Goal: Use online tool/utility: Utilize a website feature to perform a specific function

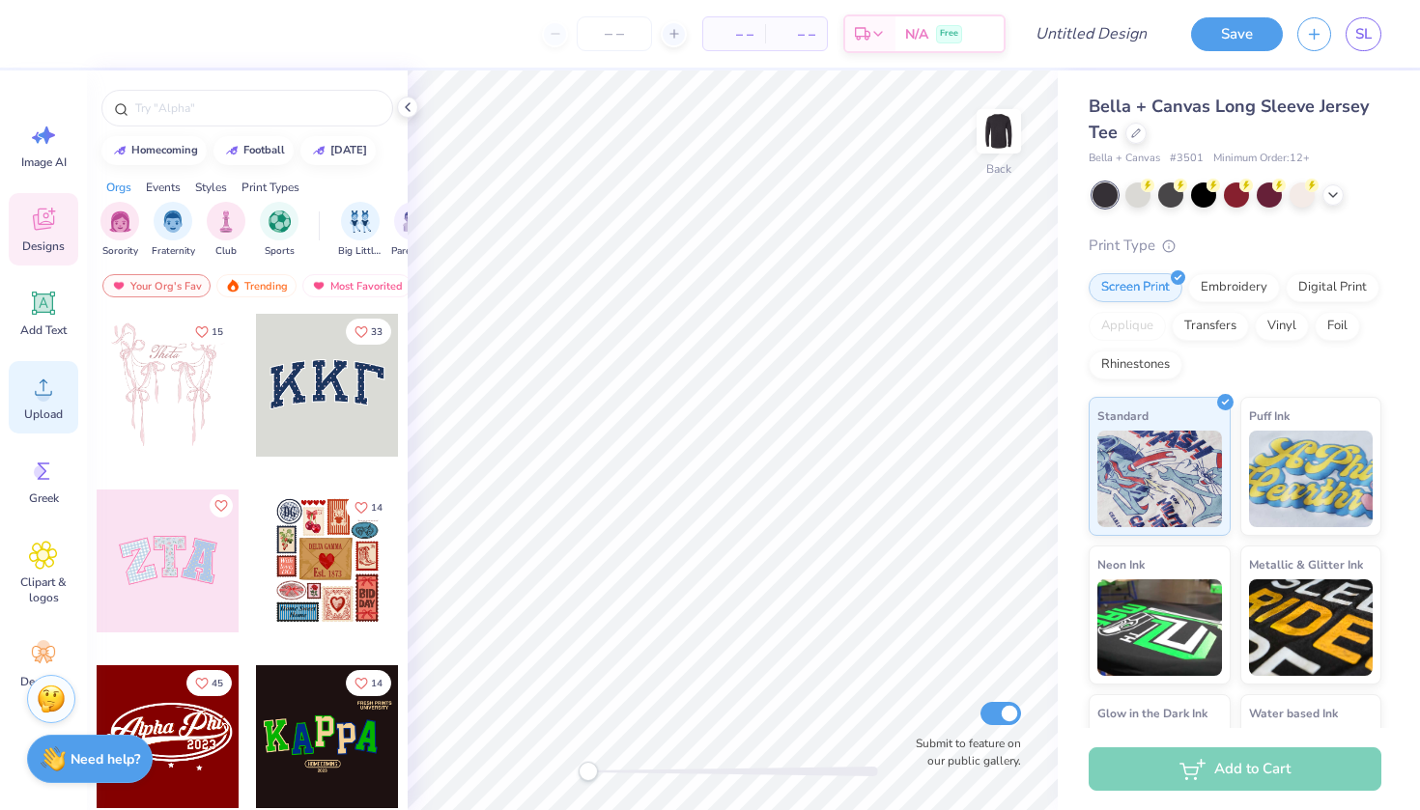
click at [49, 383] on icon at bounding box center [43, 387] width 29 height 29
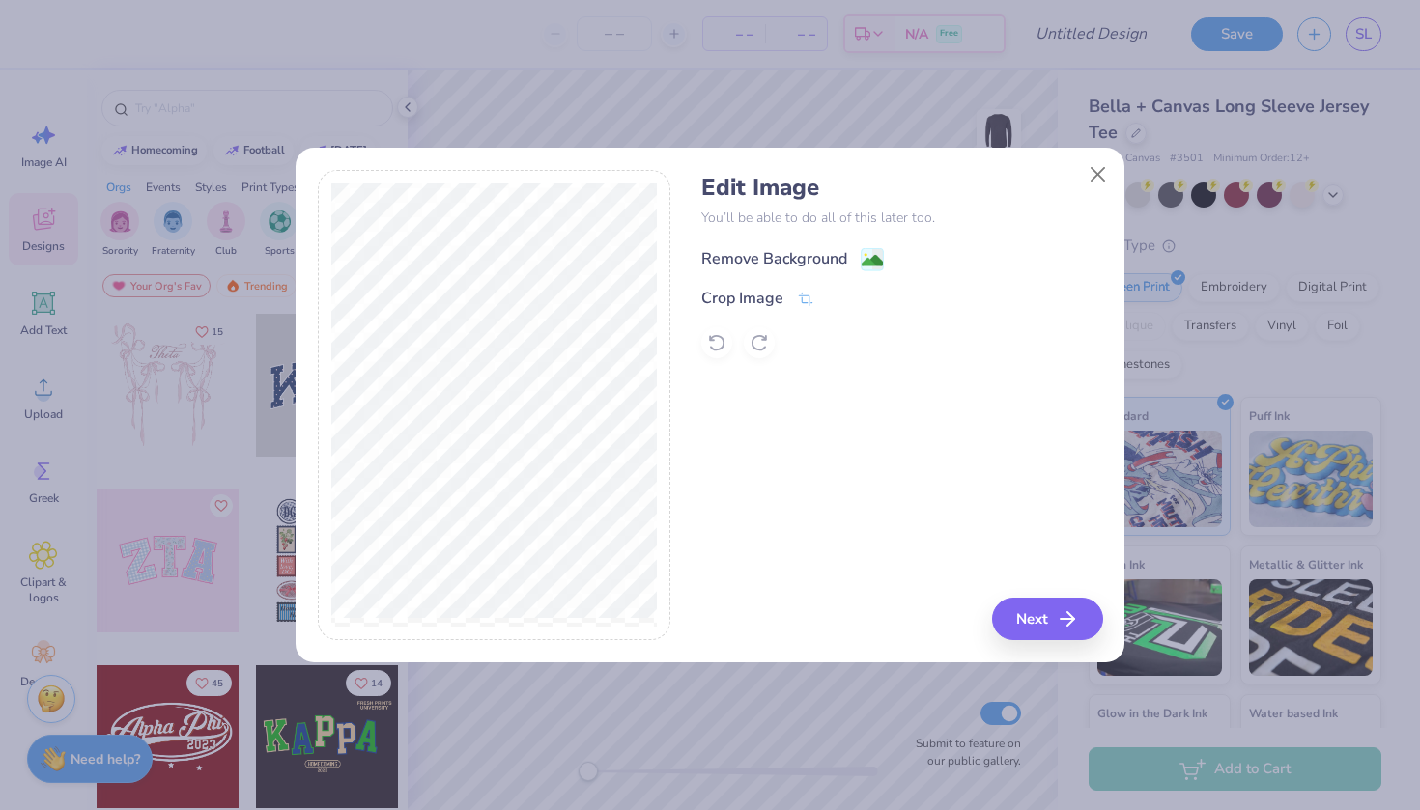
click at [881, 249] on icon at bounding box center [878, 259] width 12 height 20
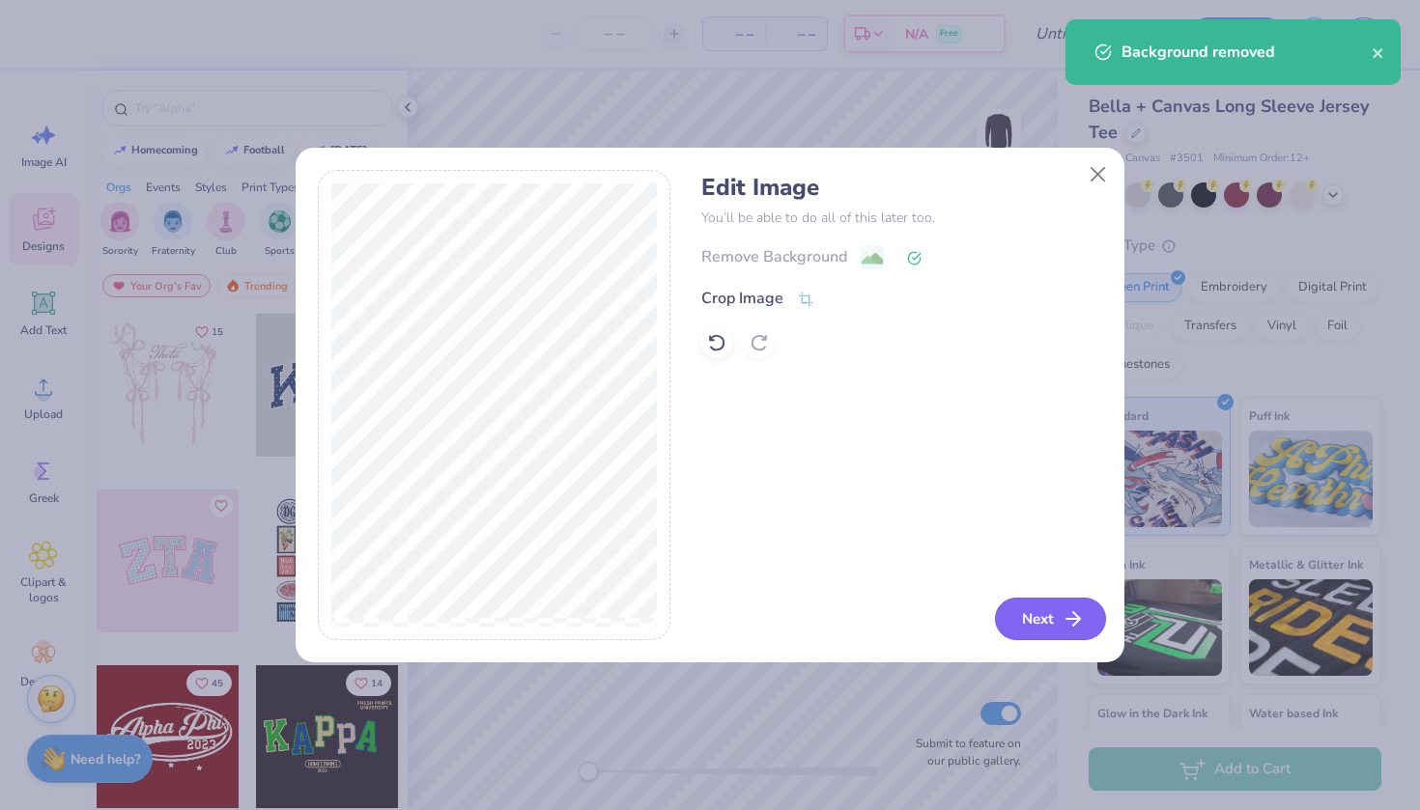
click at [1047, 626] on button "Next" at bounding box center [1050, 619] width 111 height 42
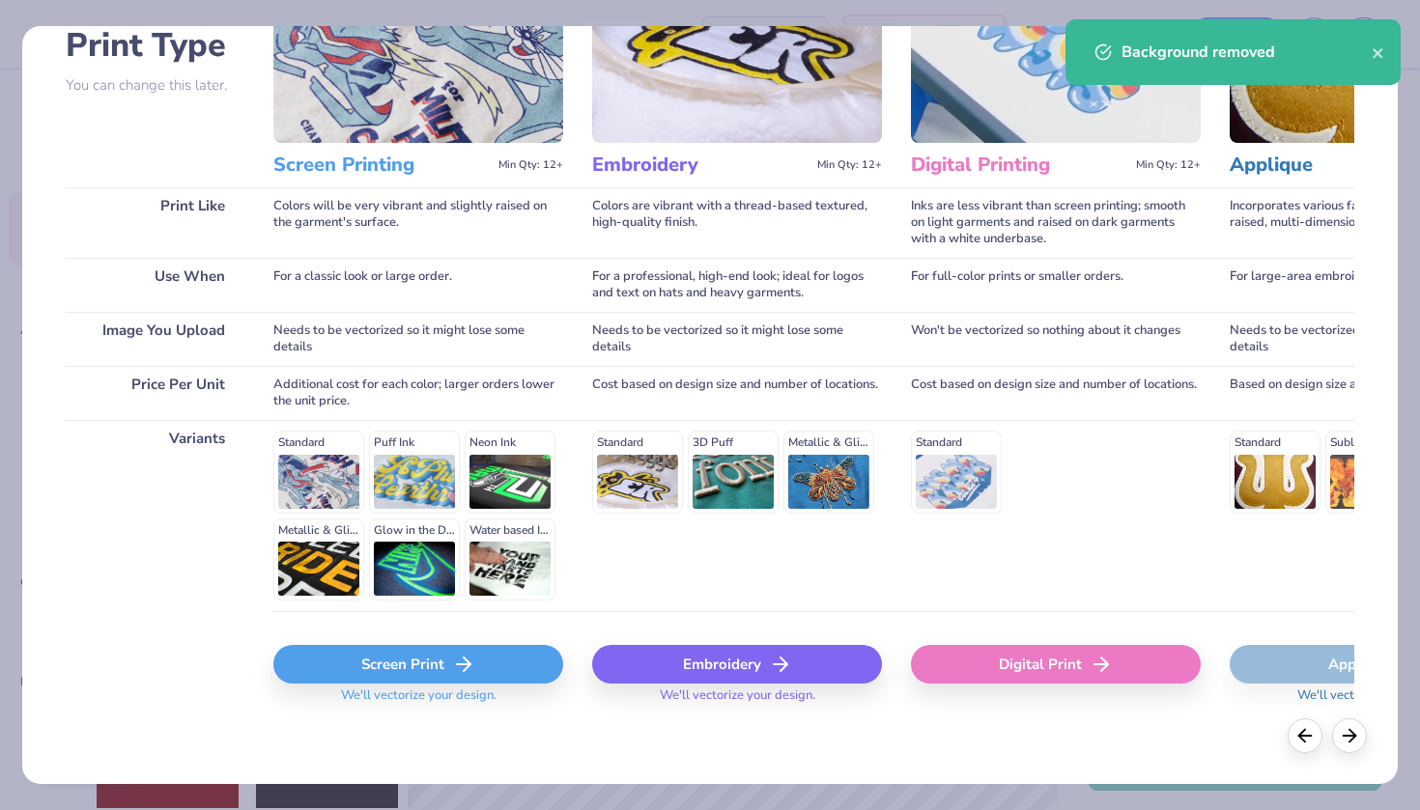
scroll to position [152, 0]
click at [427, 656] on div "Screen Print" at bounding box center [418, 665] width 290 height 39
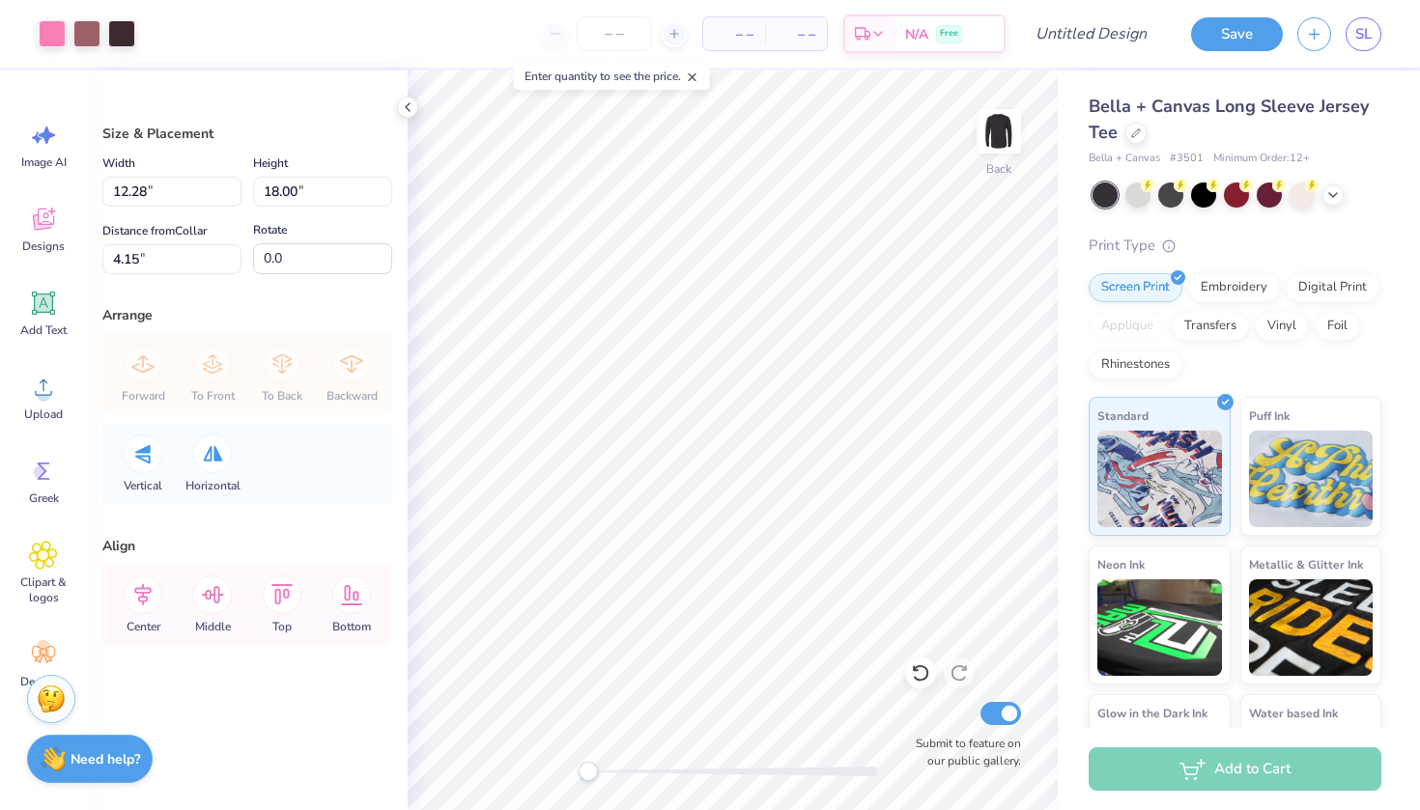
type input "2.04"
type input "2.99"
type input "19.16"
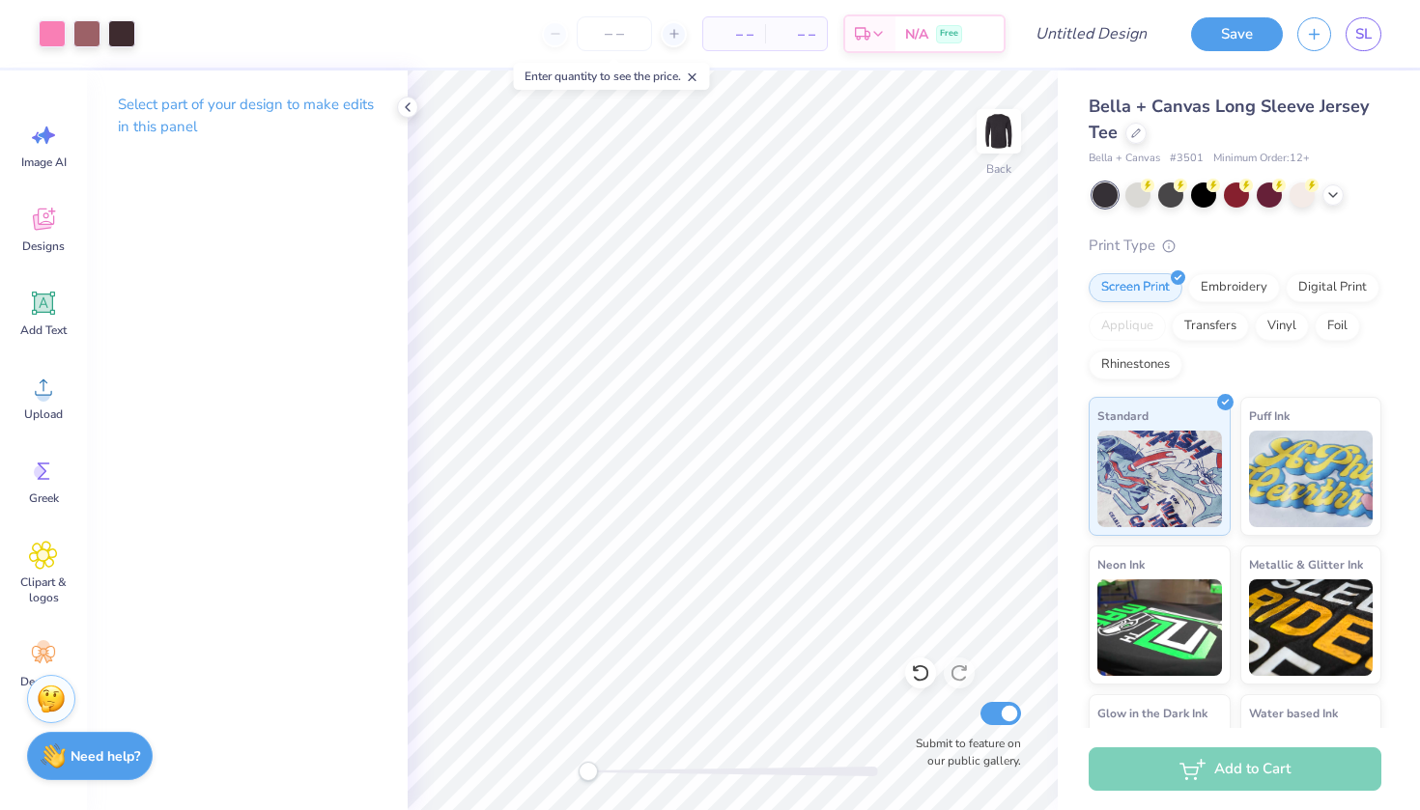
click at [63, 766] on img at bounding box center [53, 756] width 25 height 25
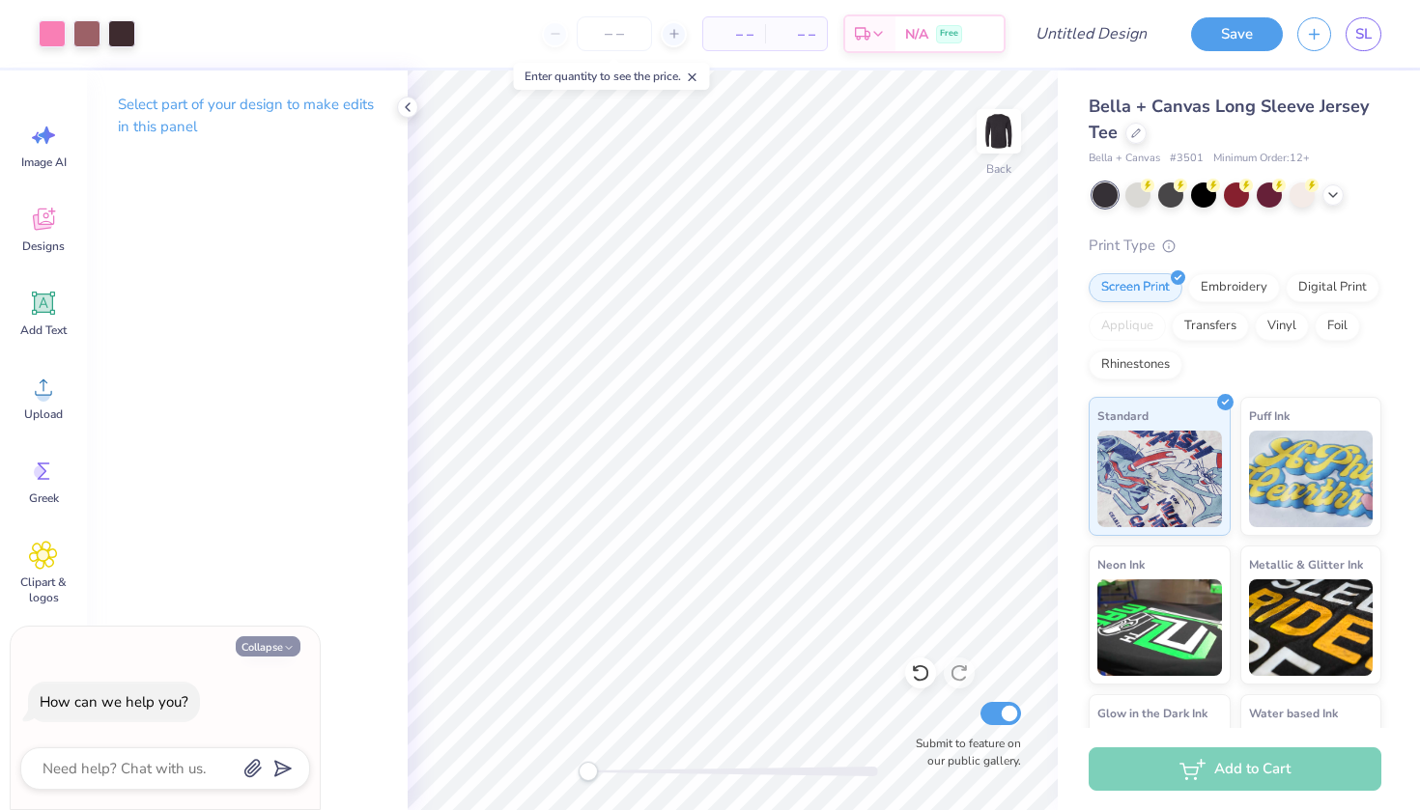
click at [273, 645] on button "Collapse" at bounding box center [268, 647] width 65 height 20
type textarea "x"
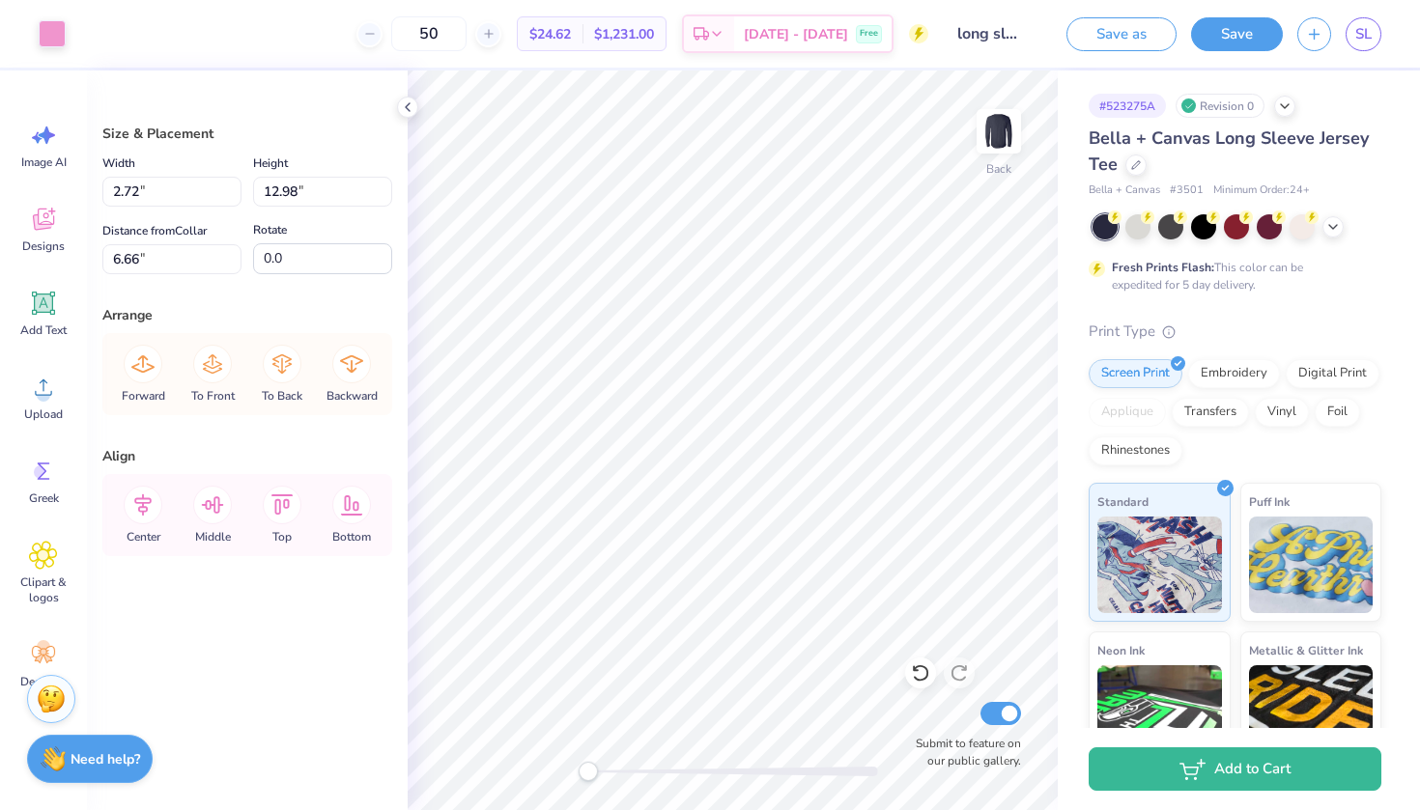
type input "7.90"
type input "10.27"
type input "1.10"
type input "5.25"
type input "18.00"
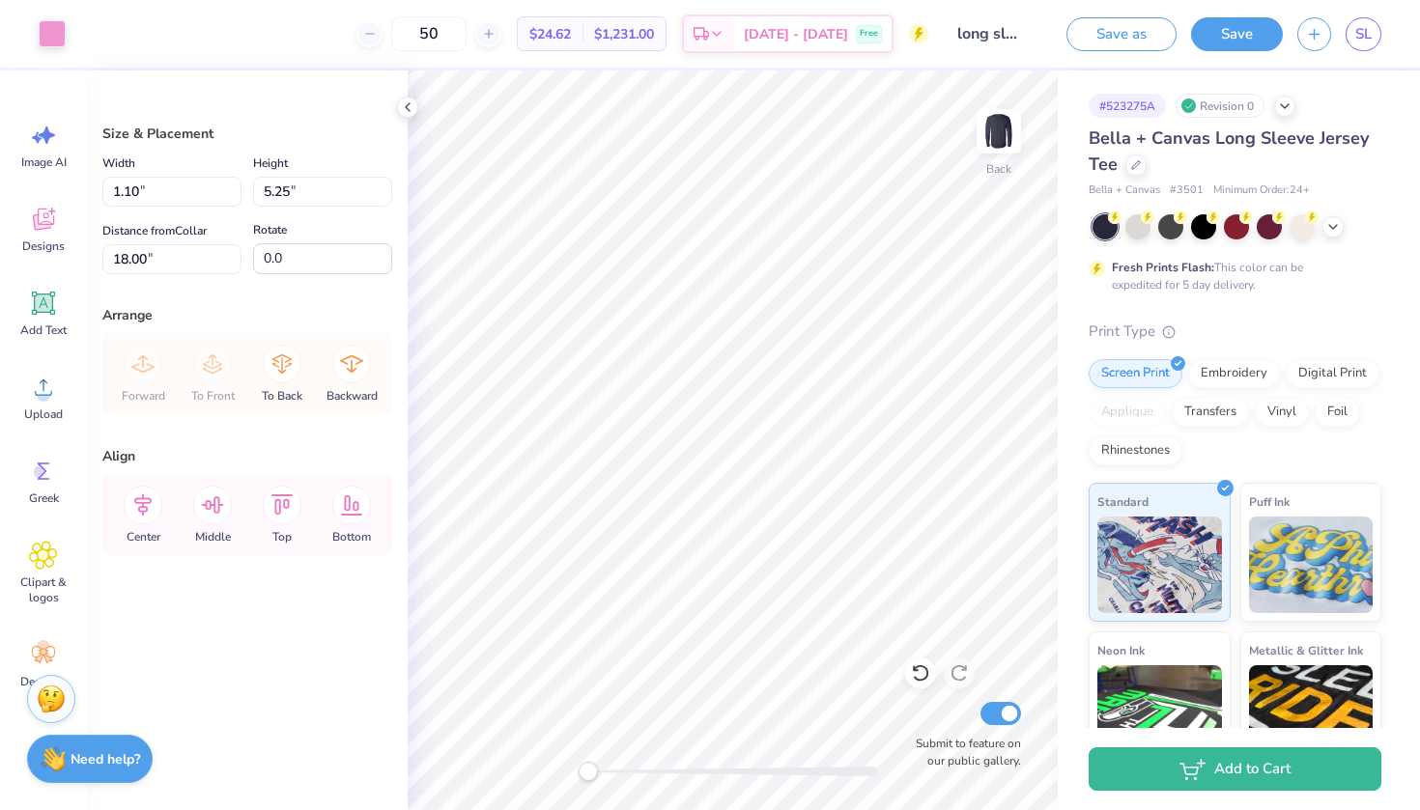
type input "16.94"
type input "5.27"
type input "0.66"
type input "19.23"
type input "3.09"
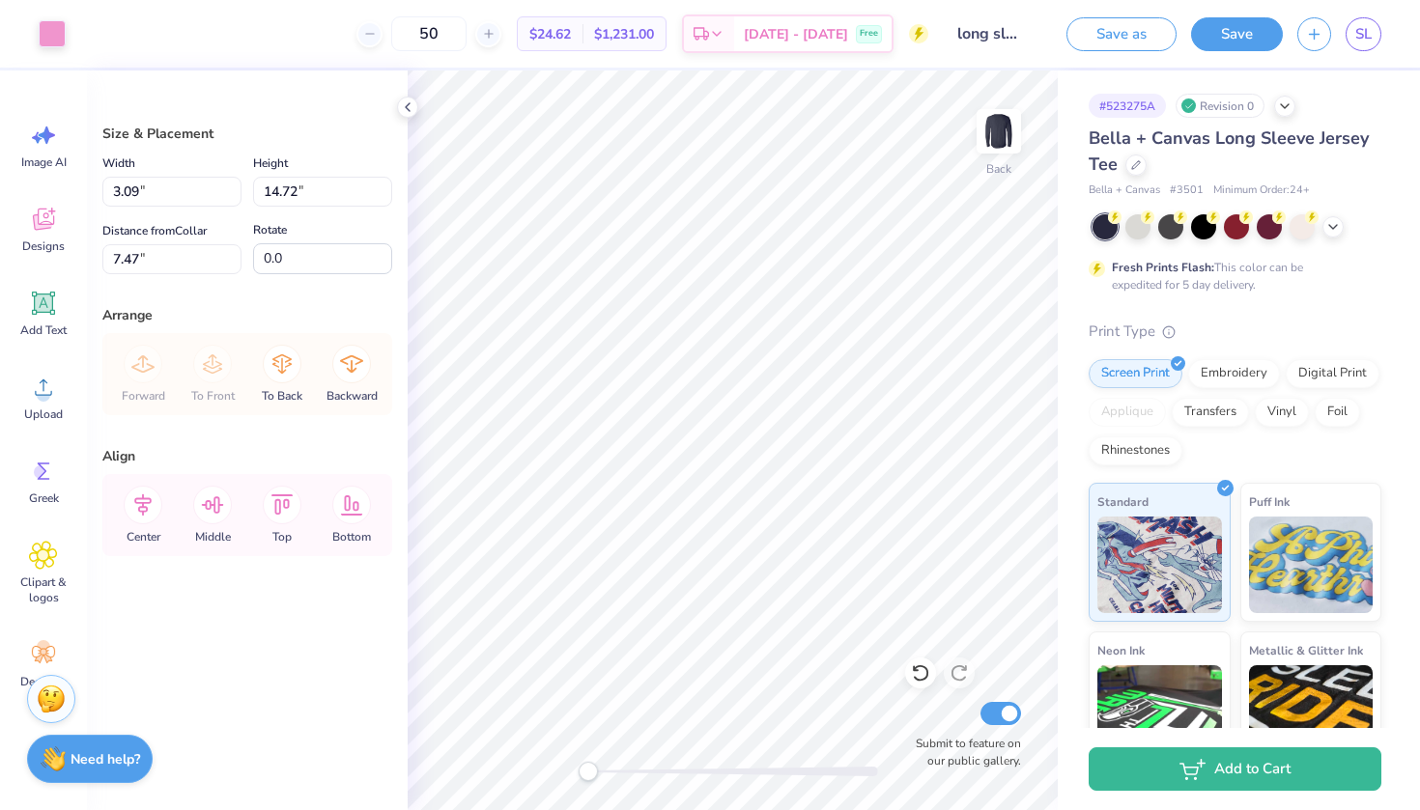
type input "14.72"
type input "7.47"
type input "1.17"
type input "4.17"
type input "7.30"
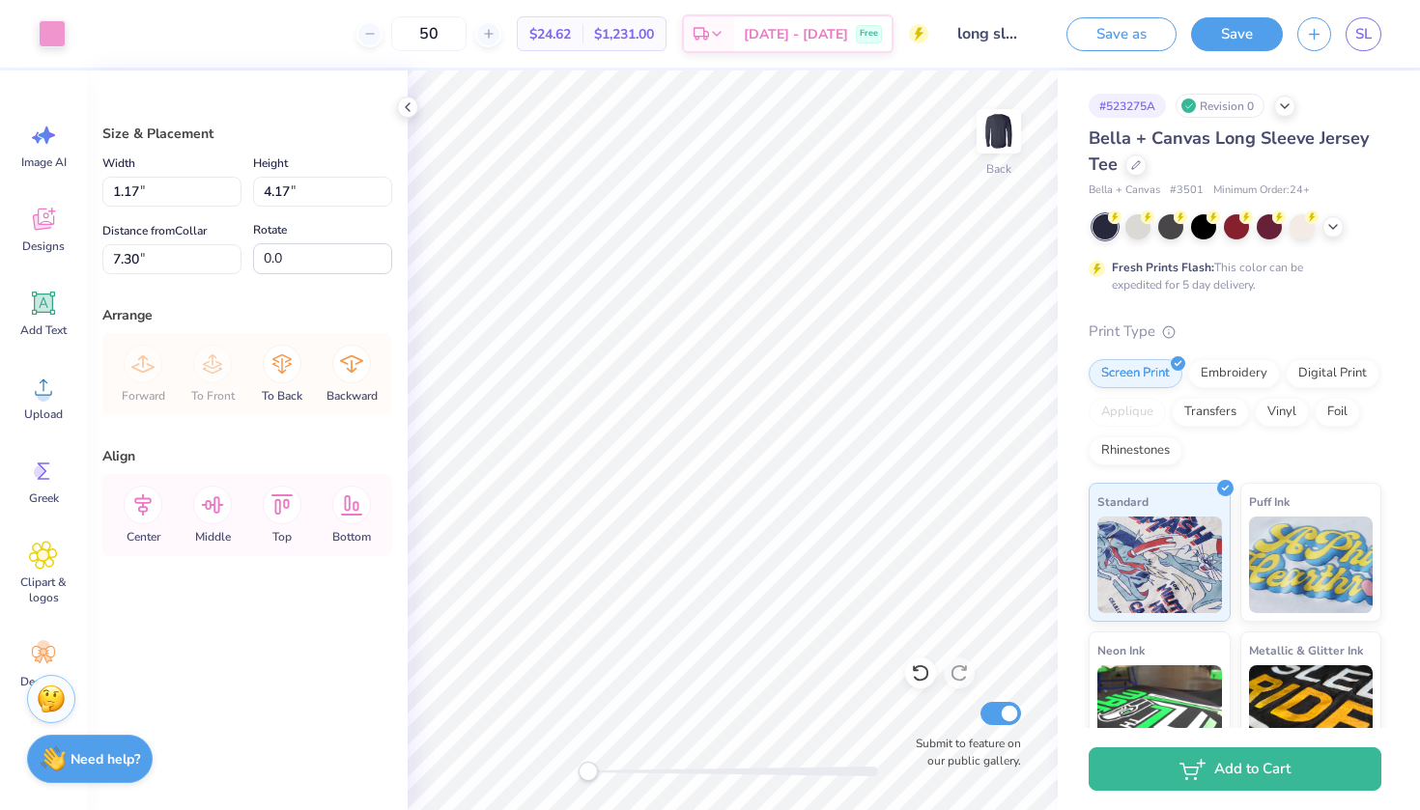
type input "1.12"
type input "3.99"
type input "7.96"
type input "6.57"
type input "5.69"
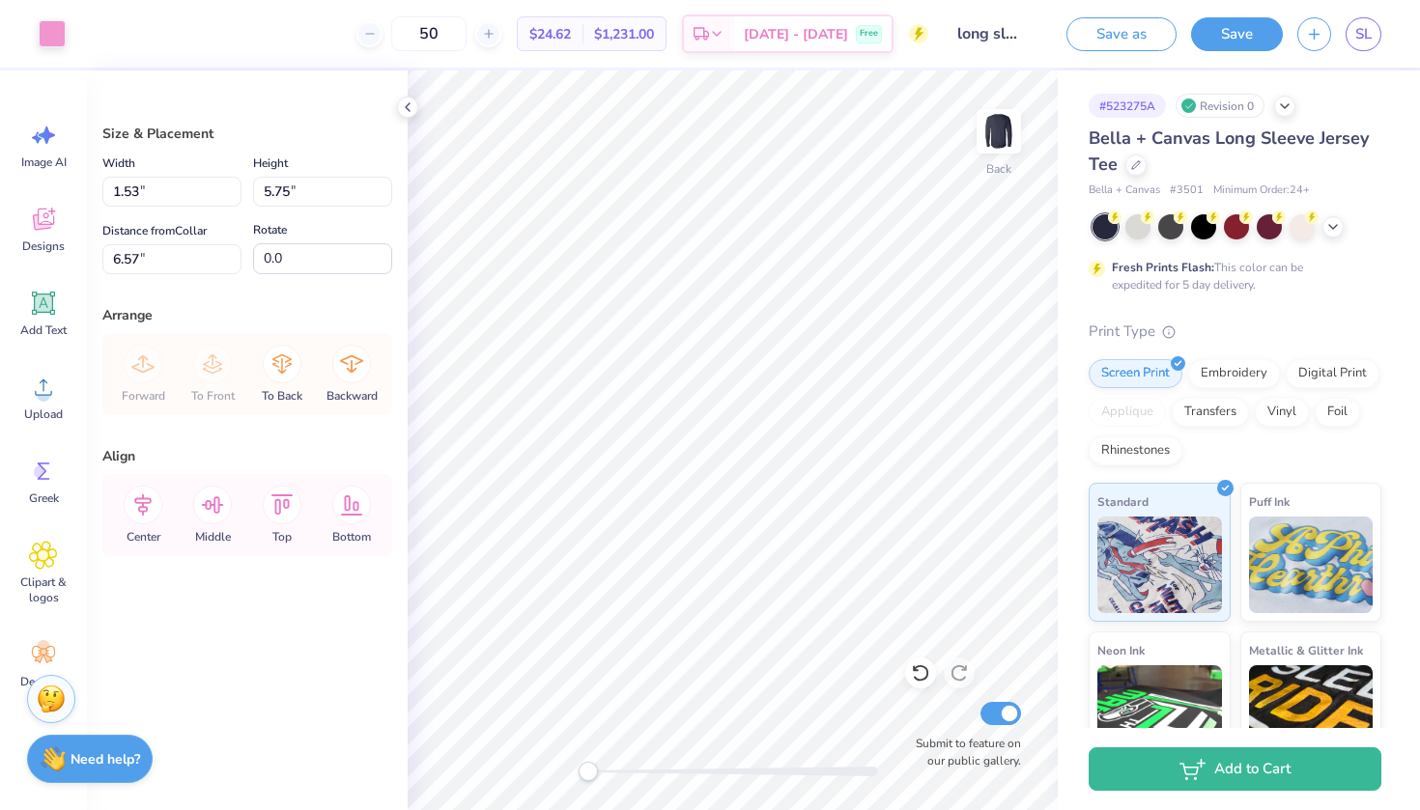
type input "1.25"
type input "8.81"
type input "7.01"
click at [102, 754] on strong "Need help?" at bounding box center [106, 757] width 70 height 18
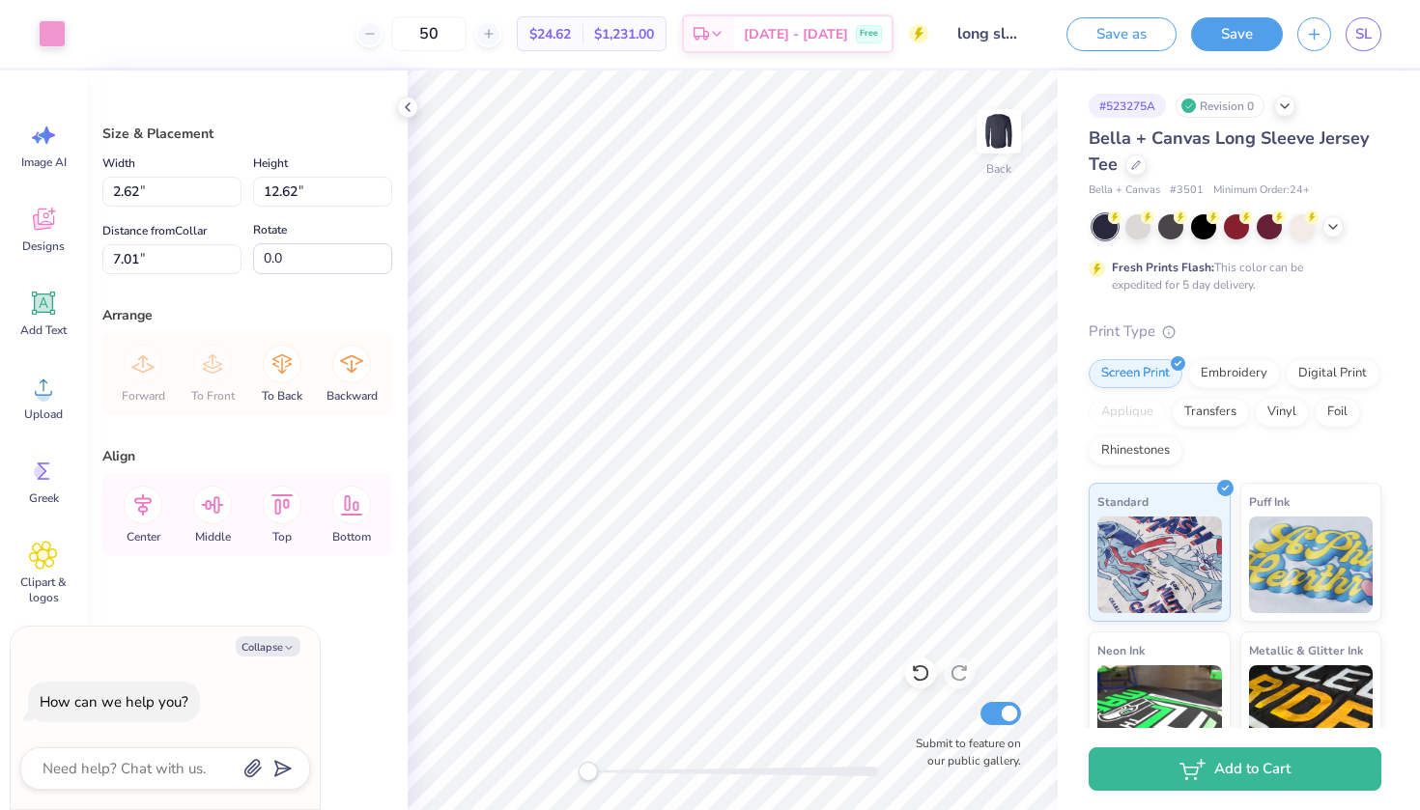
type textarea "x"
click at [108, 778] on textarea at bounding box center [139, 768] width 196 height 25
type textarea "h"
type textarea "x"
type textarea "ho"
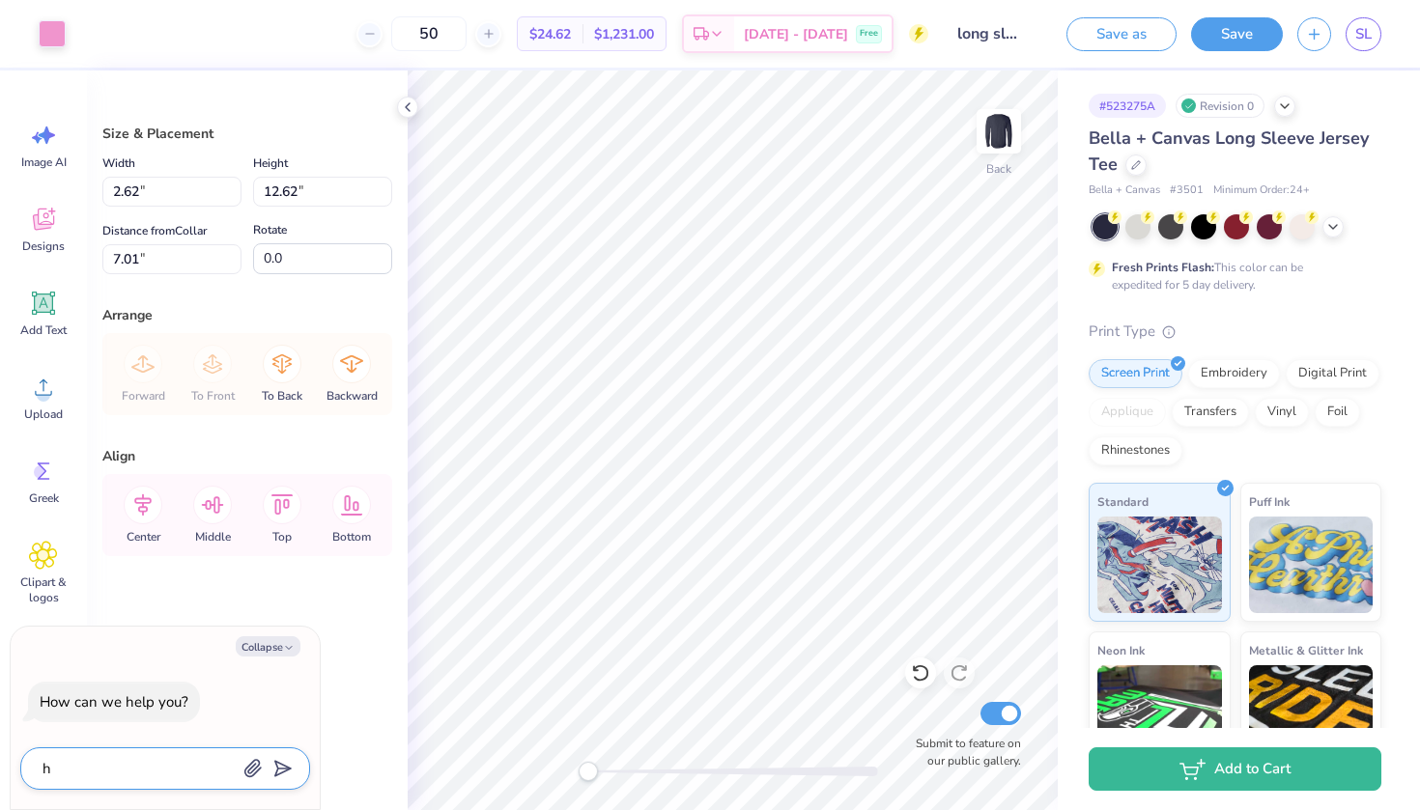
type textarea "x"
type textarea "how"
type textarea "x"
type textarea "how"
type textarea "x"
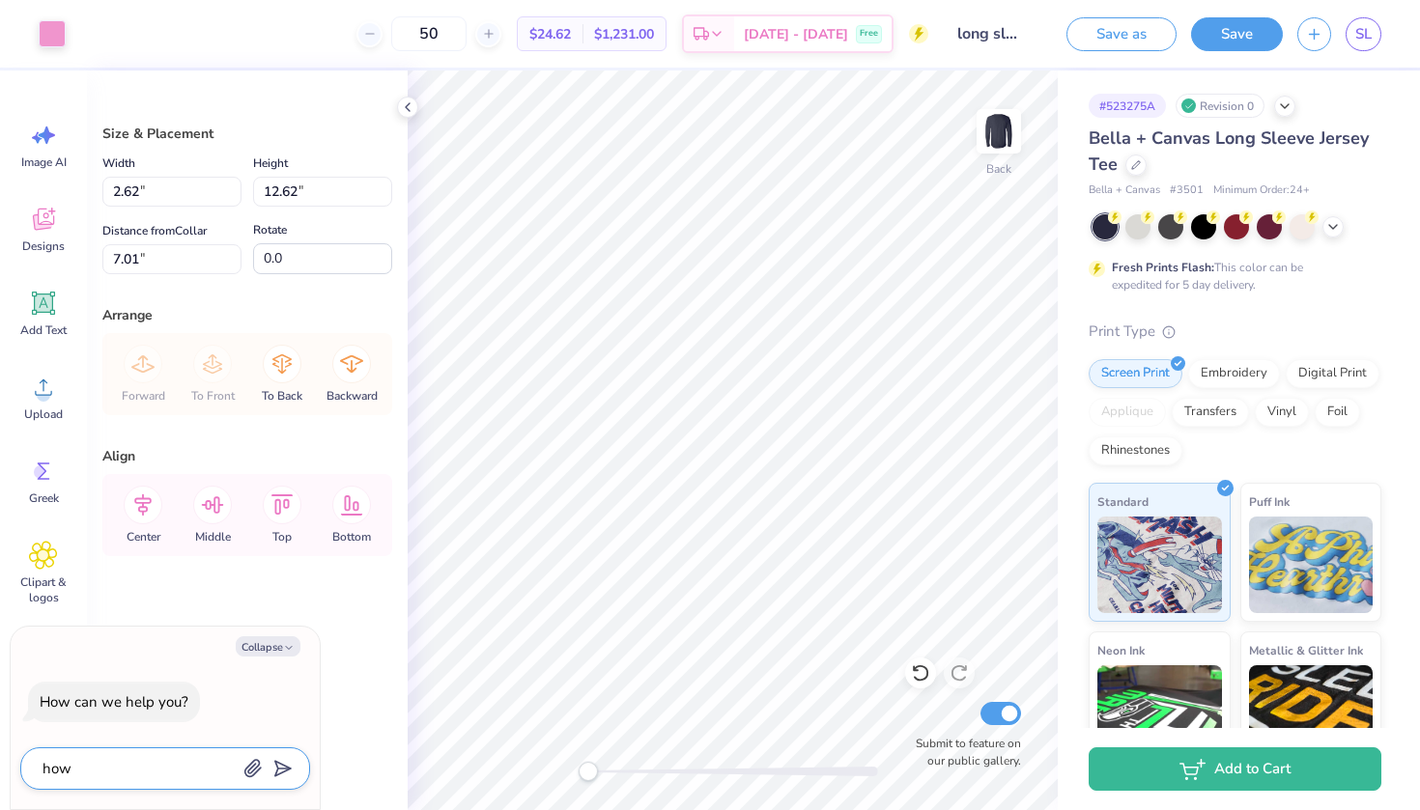
type textarea "how t"
type textarea "x"
type textarea "how"
type textarea "x"
type textarea "how d"
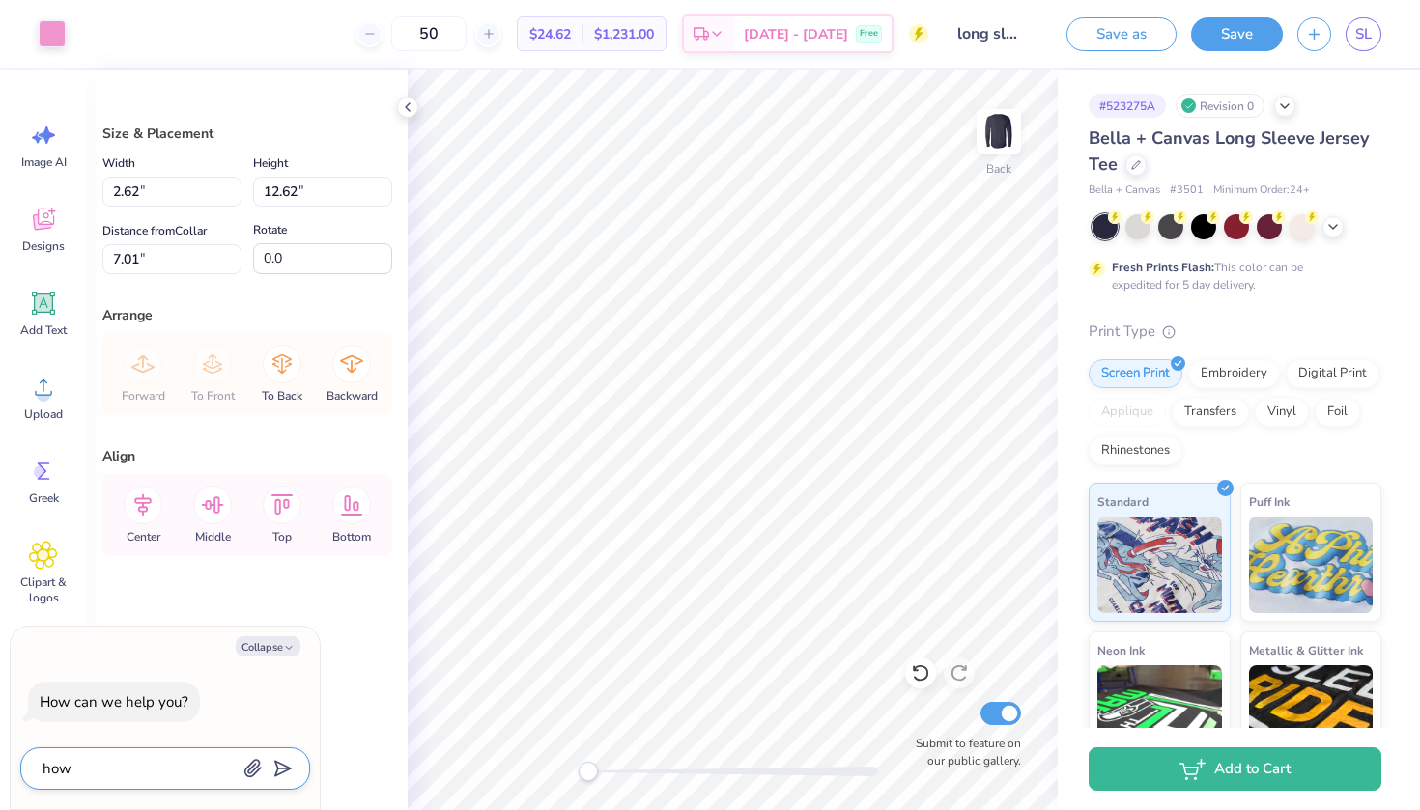
type textarea "x"
type textarea "how do"
type textarea "x"
type textarea "how do"
type textarea "x"
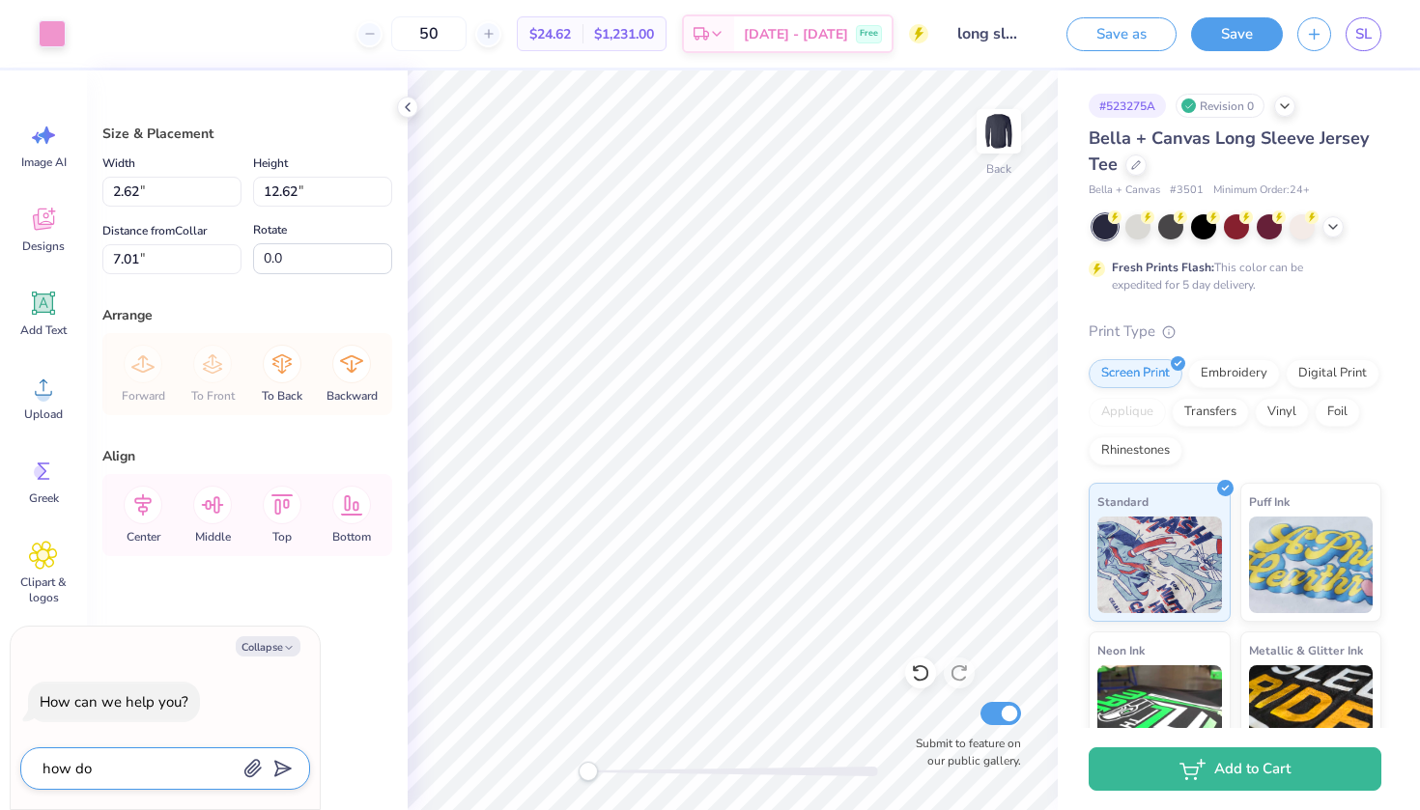
type textarea "how do i"
type textarea "x"
type textarea "how do I"
type textarea "x"
type textarea "how do I m"
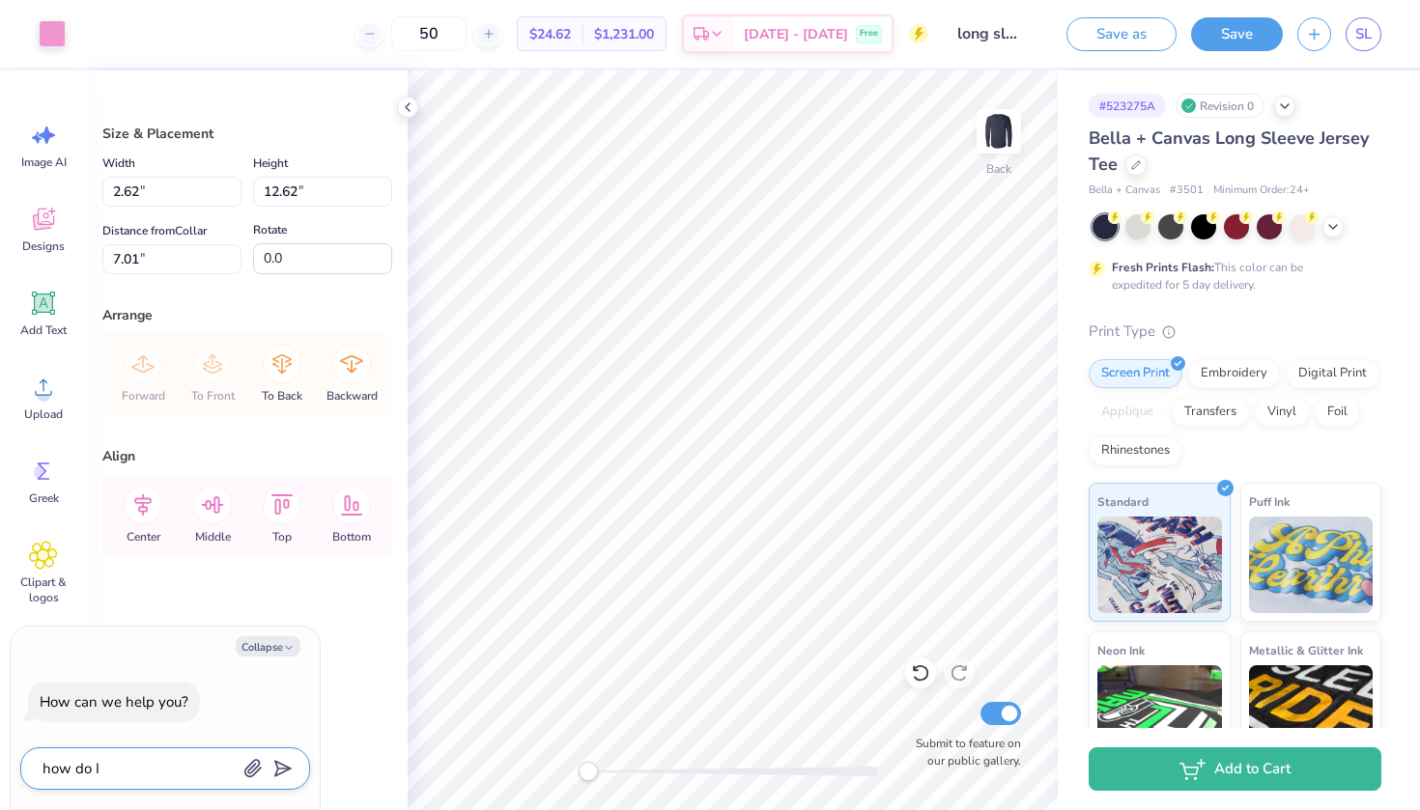
type textarea "x"
type textarea "how do I mo"
type textarea "x"
type textarea "how do I mov"
type textarea "x"
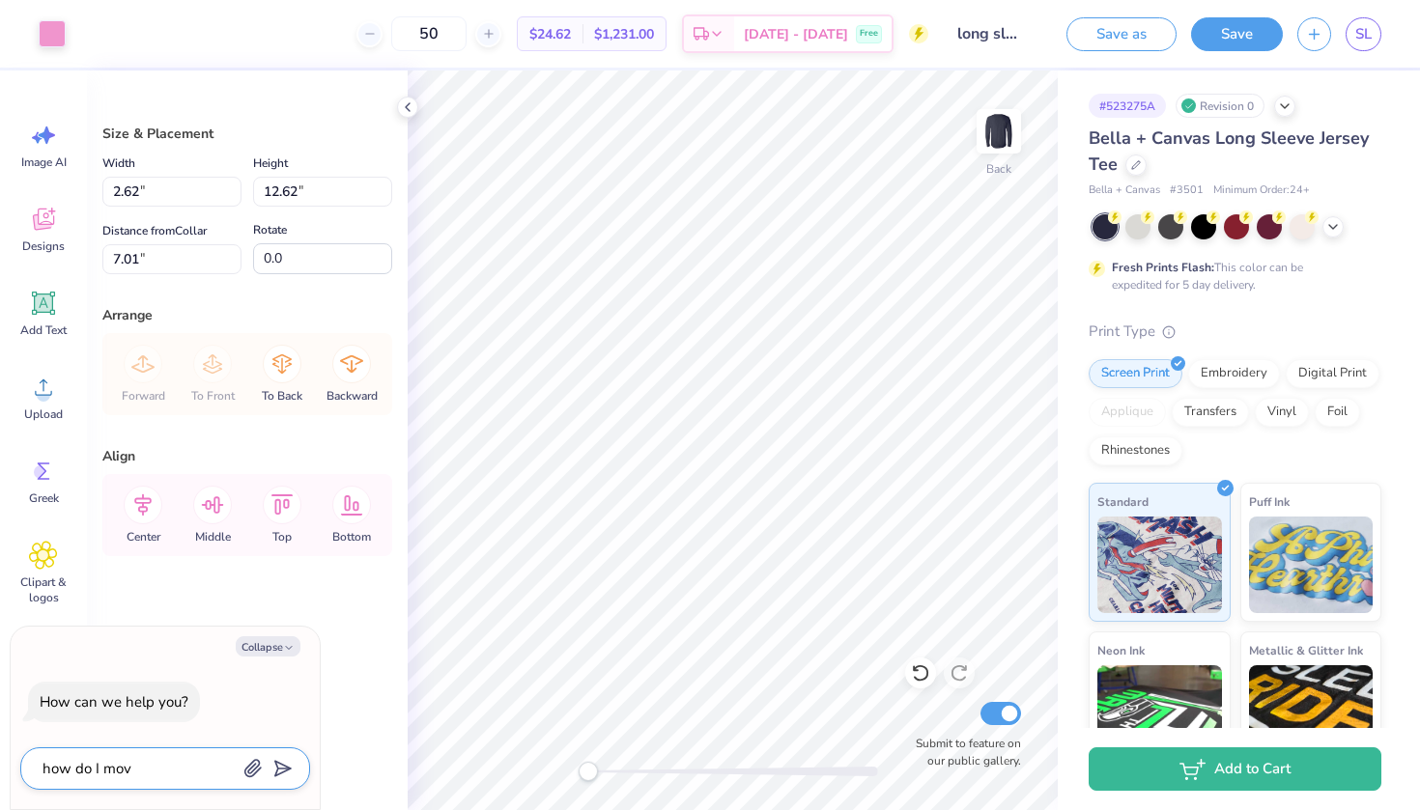
type textarea "how do I move"
type textarea "x"
type textarea "how do I move"
type textarea "x"
type textarea "how do I move t"
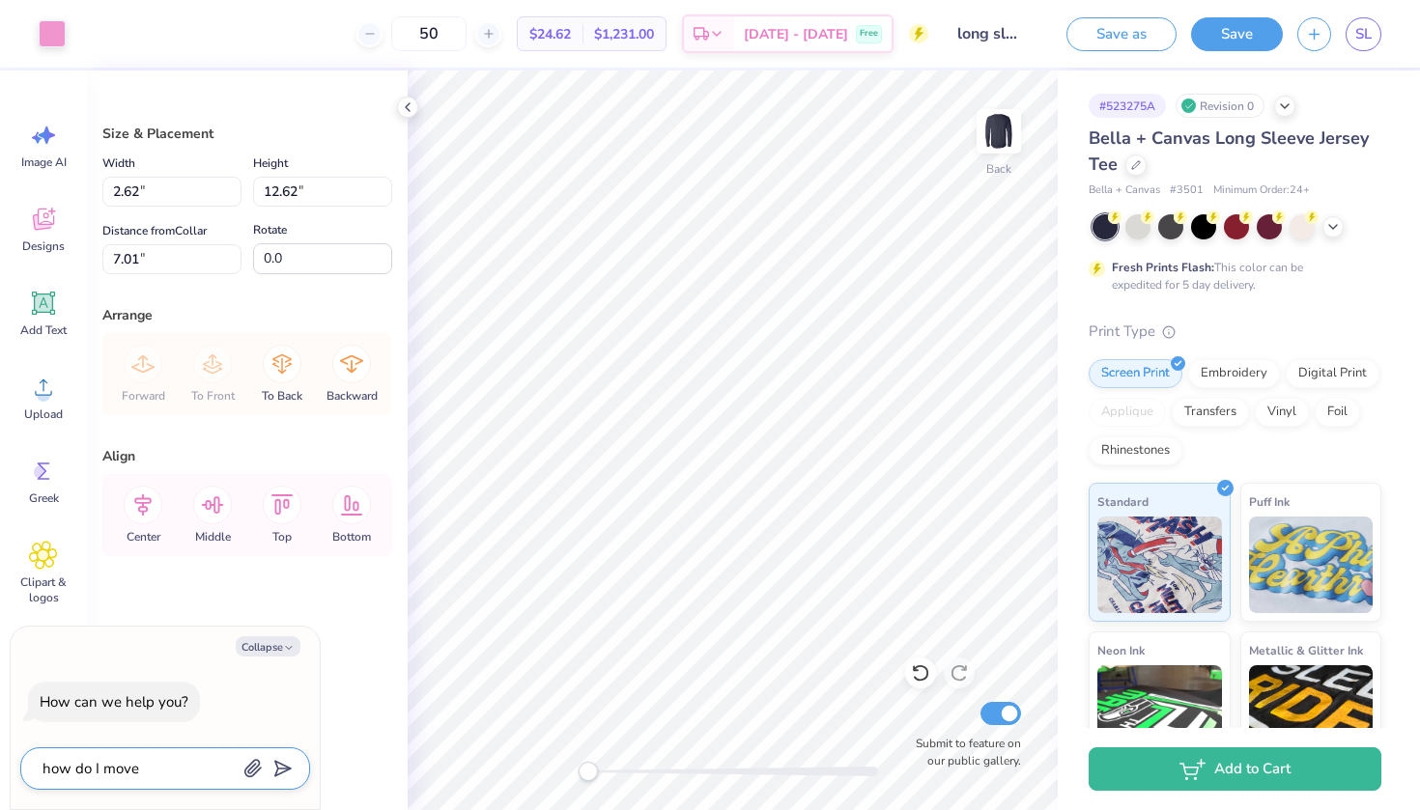
type textarea "x"
type textarea "how do I move th"
type textarea "x"
type textarea "how do I move thi"
type textarea "x"
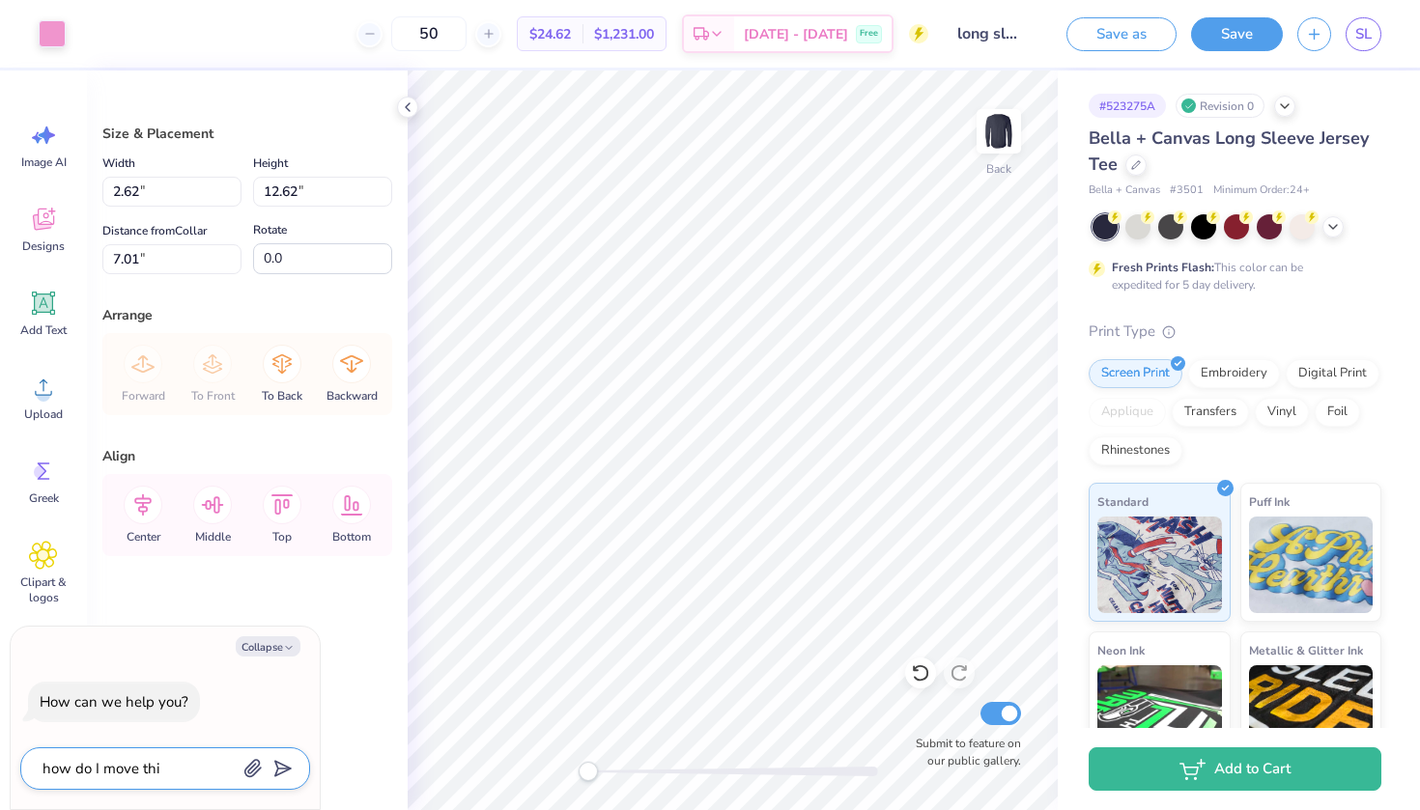
type textarea "how do I move thin"
type textarea "x"
type textarea "how do I move thi"
type textarea "x"
type textarea "how do I move th"
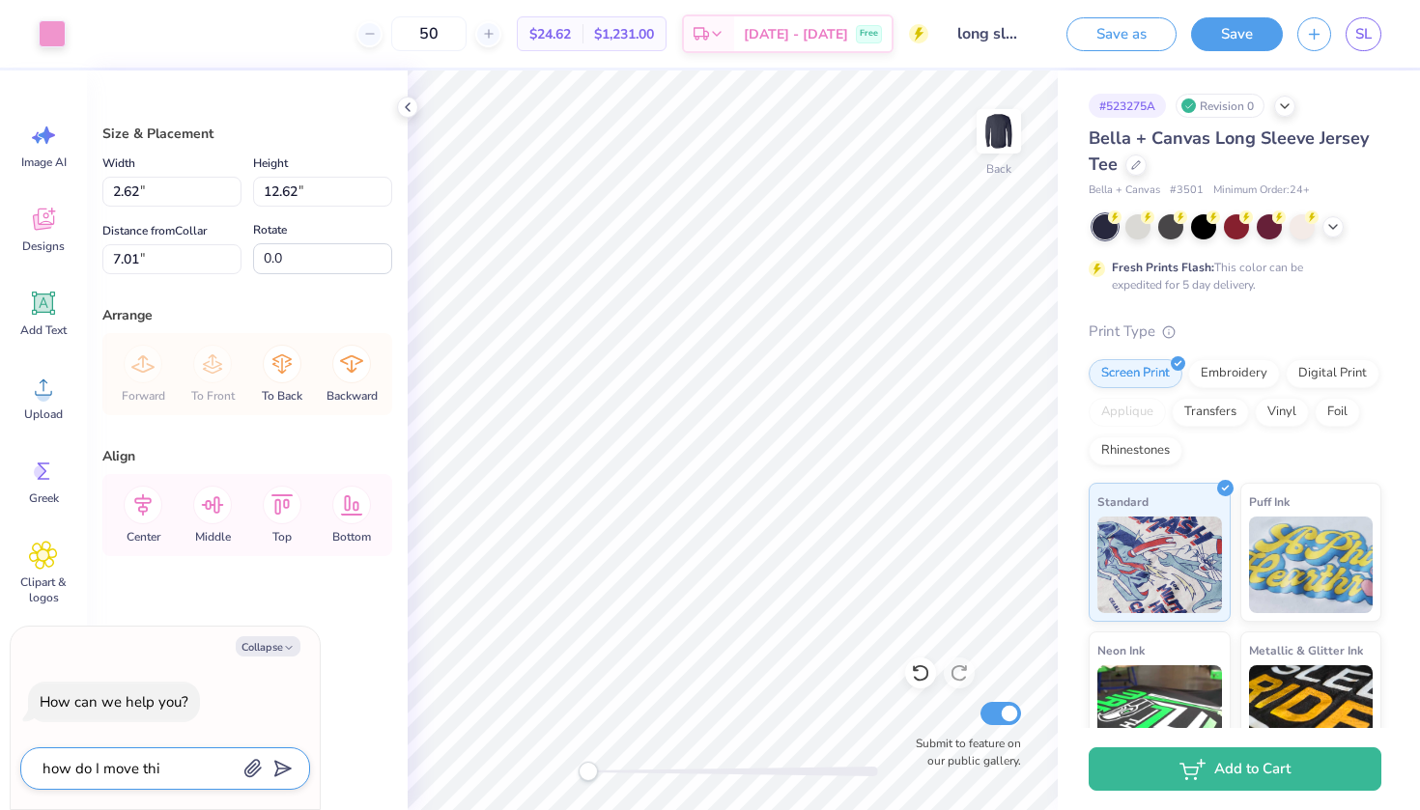
type textarea "x"
type textarea "how do I move t"
type textarea "x"
type textarea "how do I move"
type textarea "x"
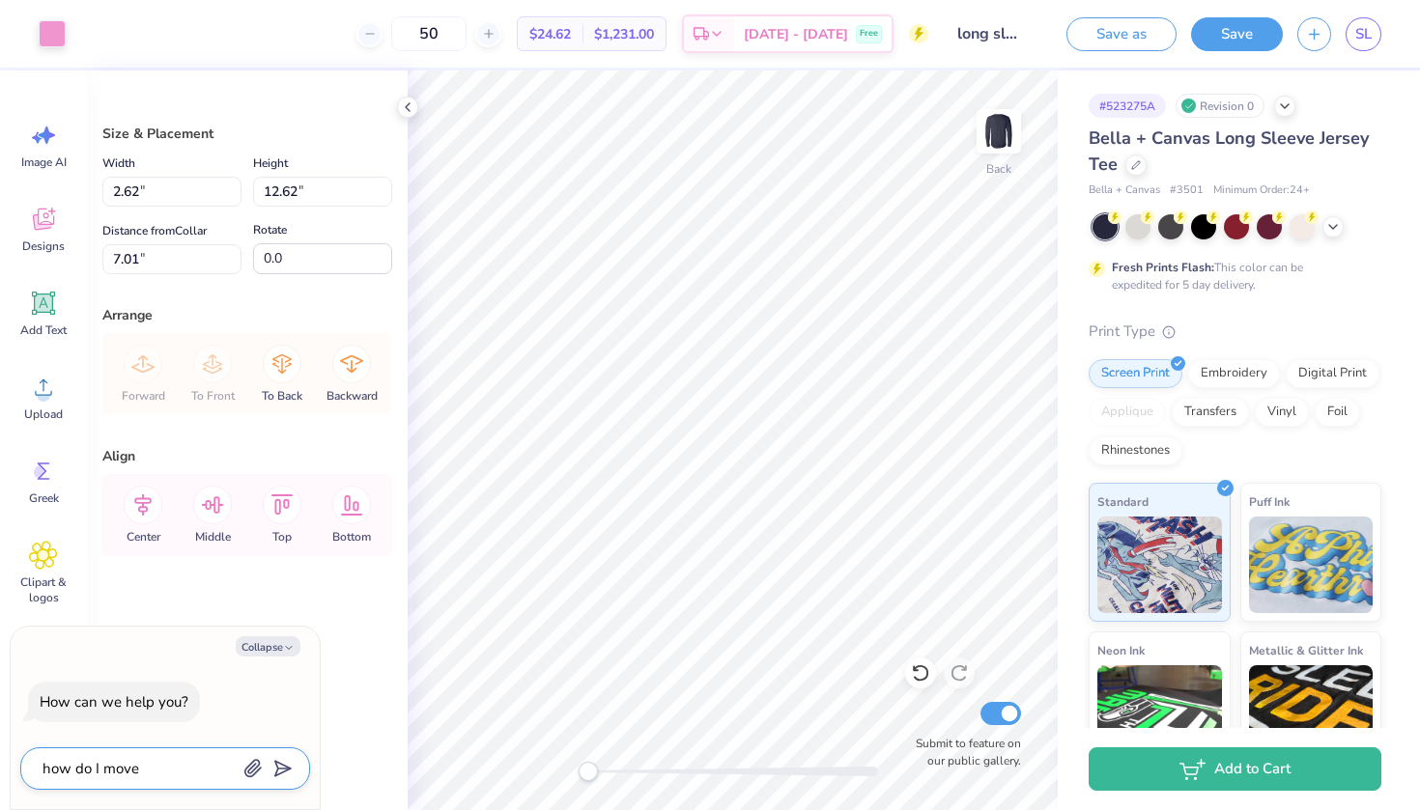
type textarea "how do I move"
type textarea "x"
type textarea "how do I move"
type textarea "x"
type textarea "how do I move w"
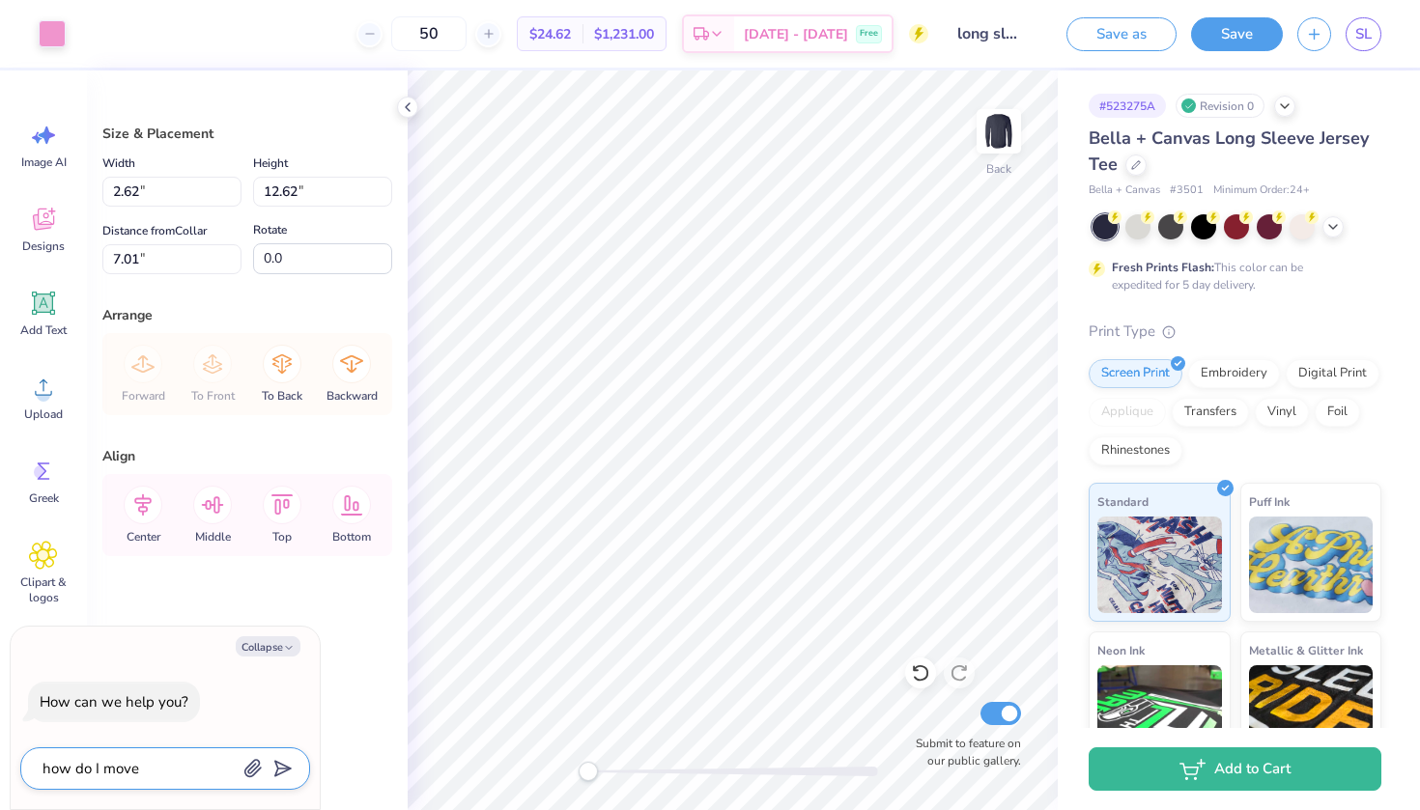
type textarea "x"
type textarea "how do I move wo"
type textarea "x"
type textarea "how do I move wor"
type textarea "x"
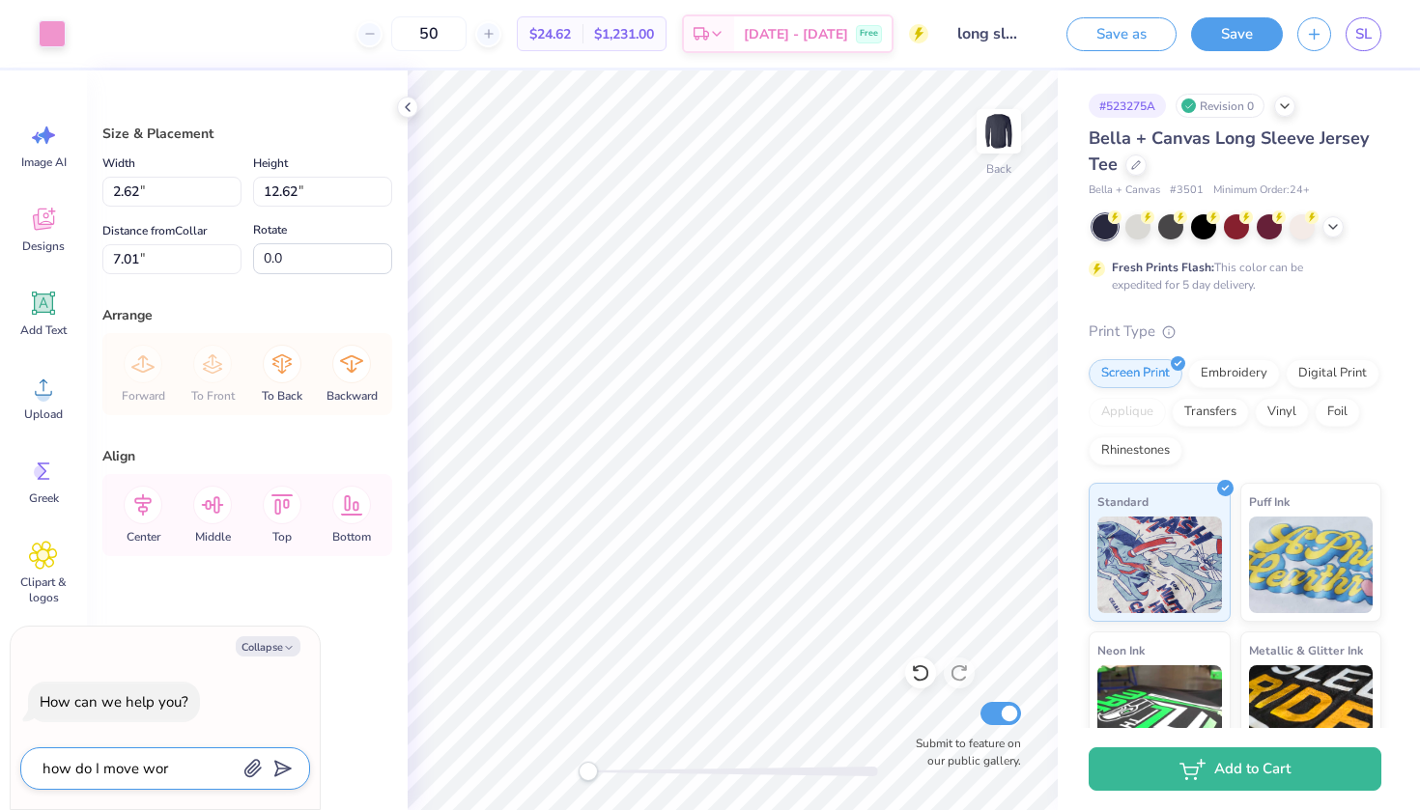
type textarea "how do I move word"
type textarea "x"
type textarea "how do I move words"
type textarea "x"
type textarea "how do I move words"
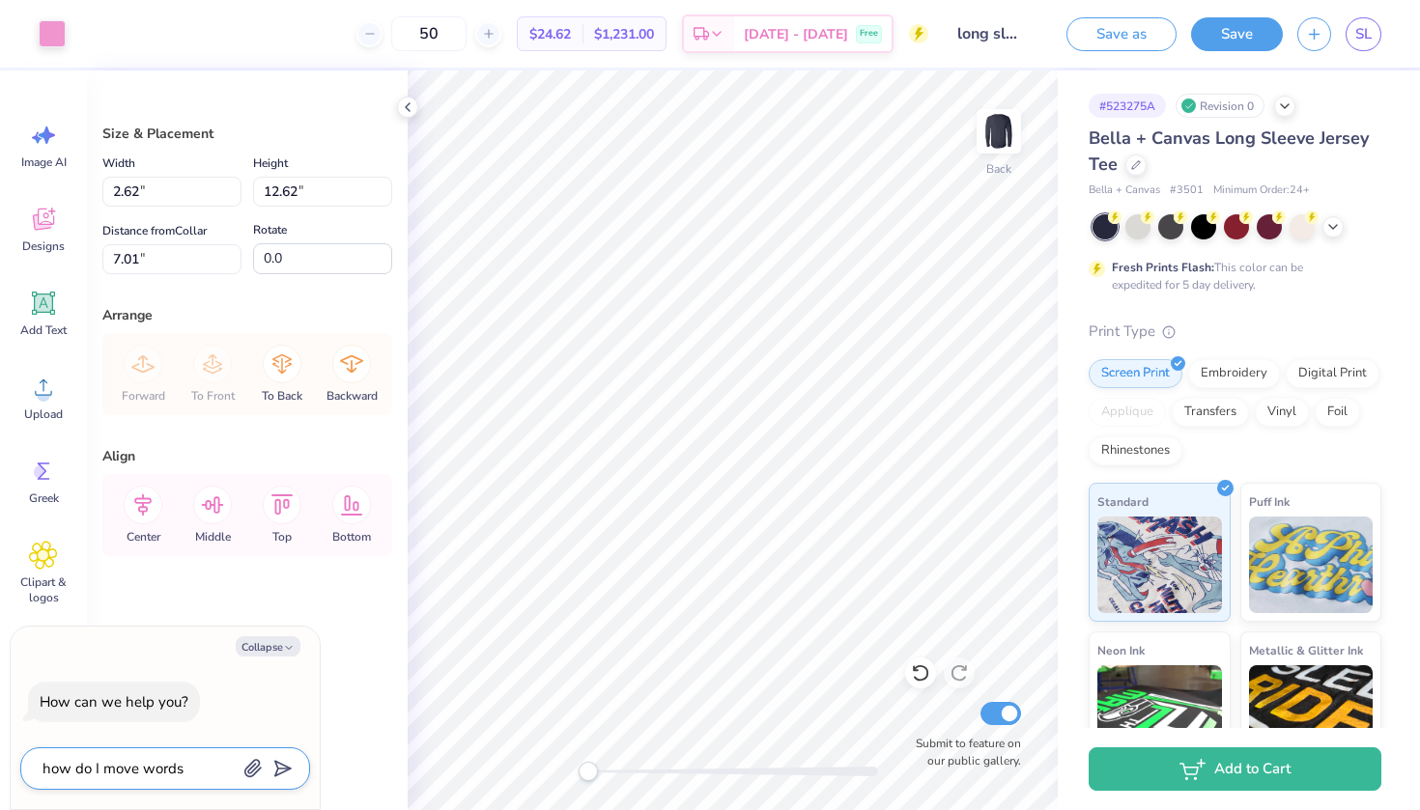
type textarea "x"
type textarea "how do I move words o"
type textarea "x"
type textarea "how do I move words on"
type textarea "x"
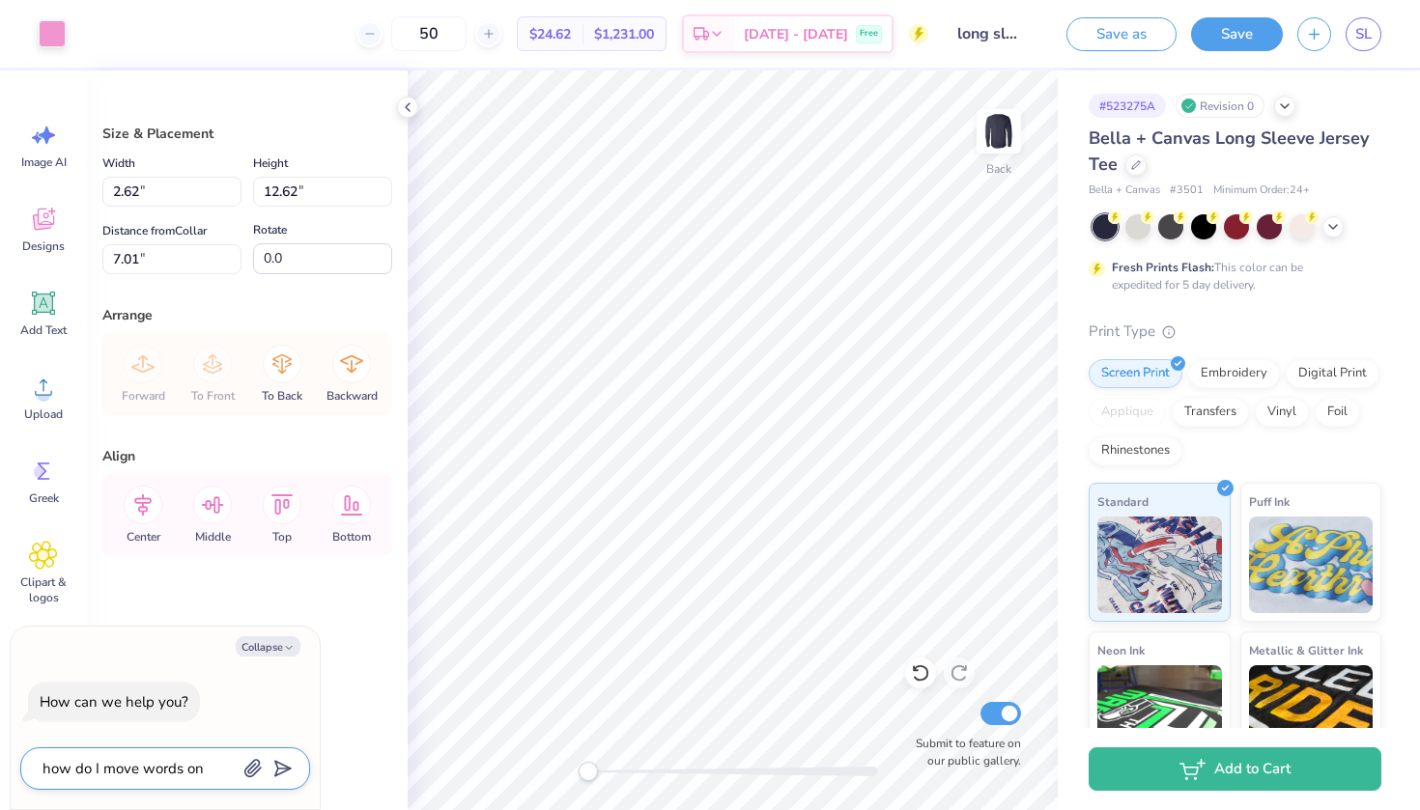
type textarea "how do I move words ont"
type textarea "x"
type textarea "how do I move words onto"
type textarea "x"
type textarea "how do I move words onto"
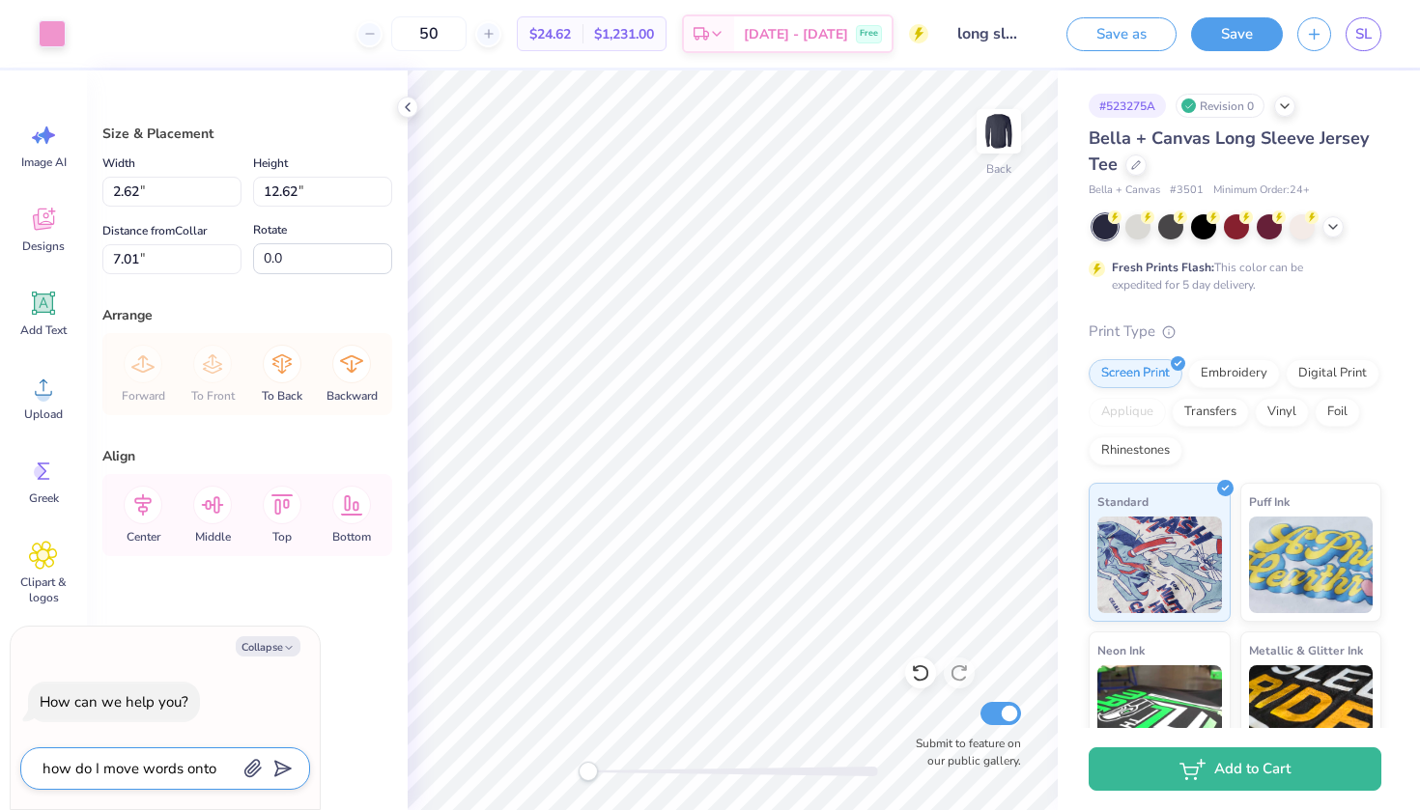
type textarea "x"
type textarea "how do I move words onto t"
type textarea "x"
type textarea "how do I move words onto th"
type textarea "x"
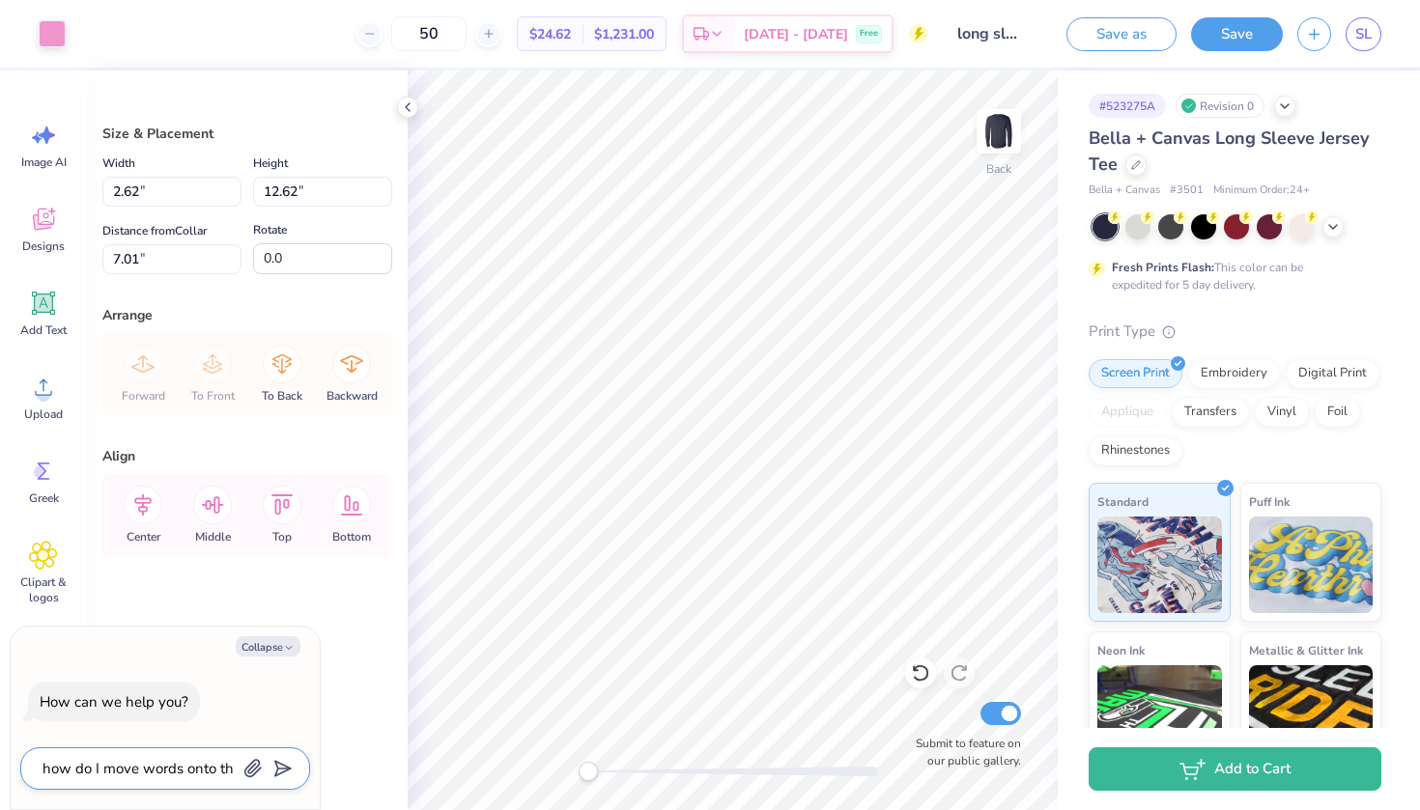
type textarea "how do I move words onto the"
type textarea "x"
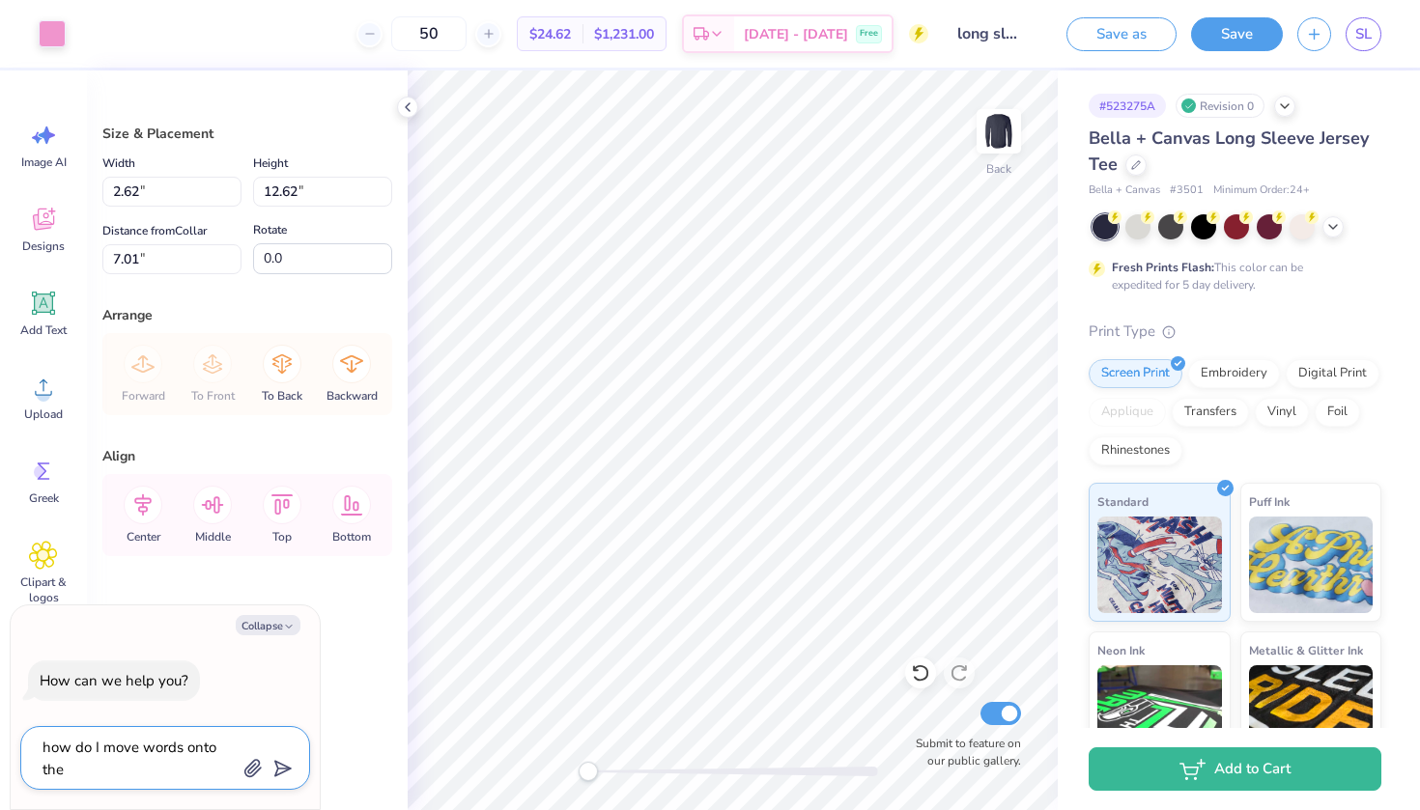
type textarea "how do I move words onto the"
type textarea "x"
type textarea "how do I move words onto the s"
type textarea "x"
type textarea "how do I move words onto the sl"
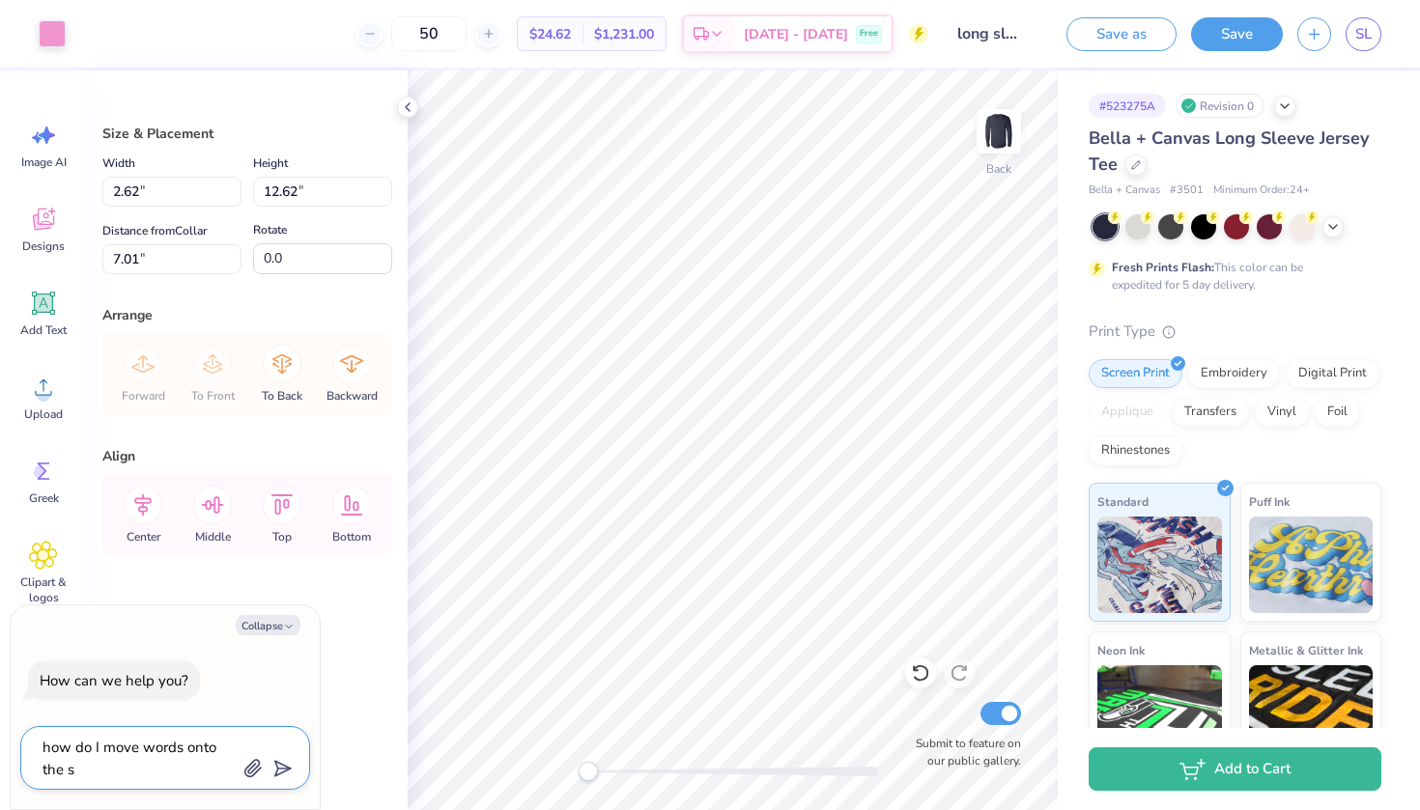
type textarea "x"
type textarea "how do I move words onto the sle"
type textarea "x"
type textarea "how do I move words onto the slee"
type textarea "x"
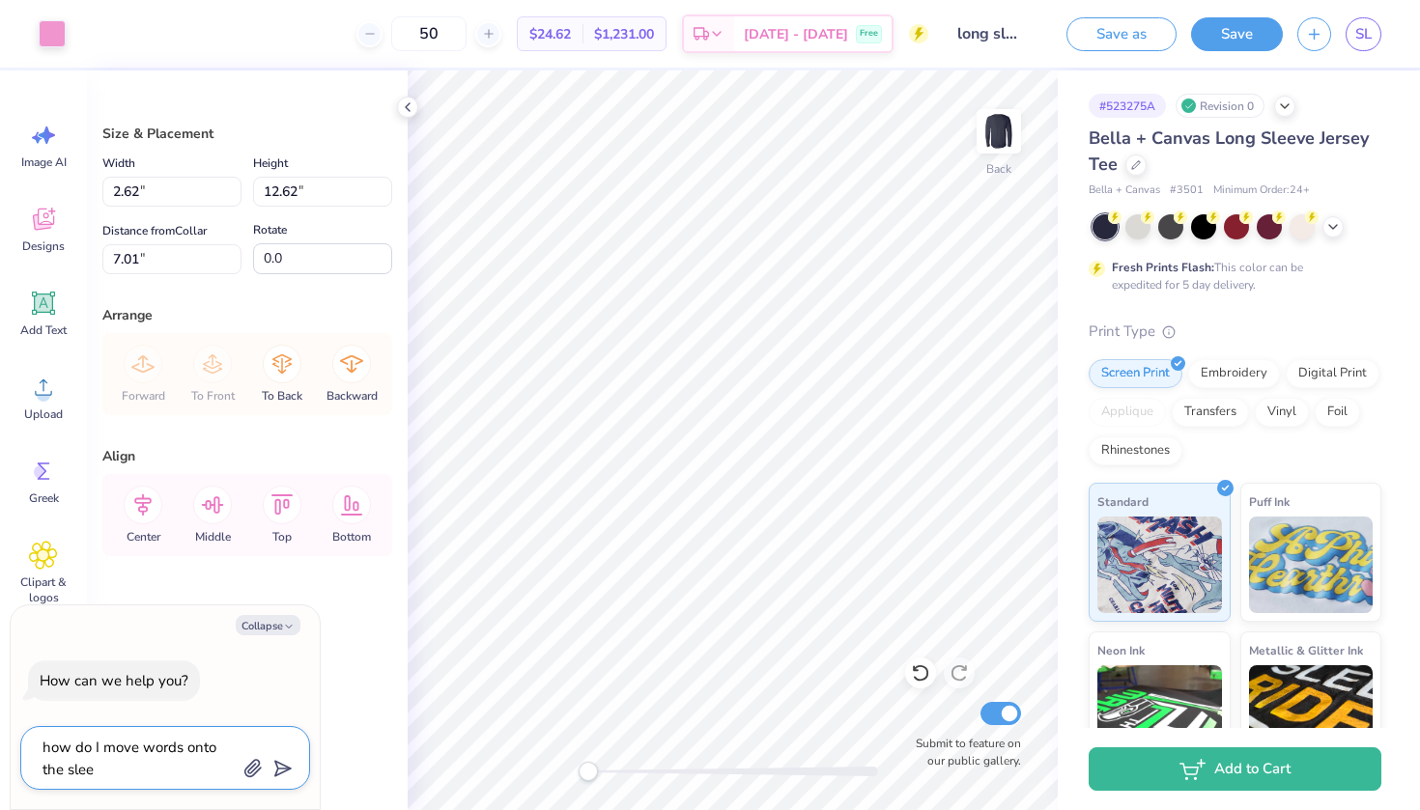
type textarea "how do I move words onto the sleev"
type textarea "x"
type textarea "how do I move words onto the sleeve"
type textarea "x"
type textarea "how do I move words onto the sleeves"
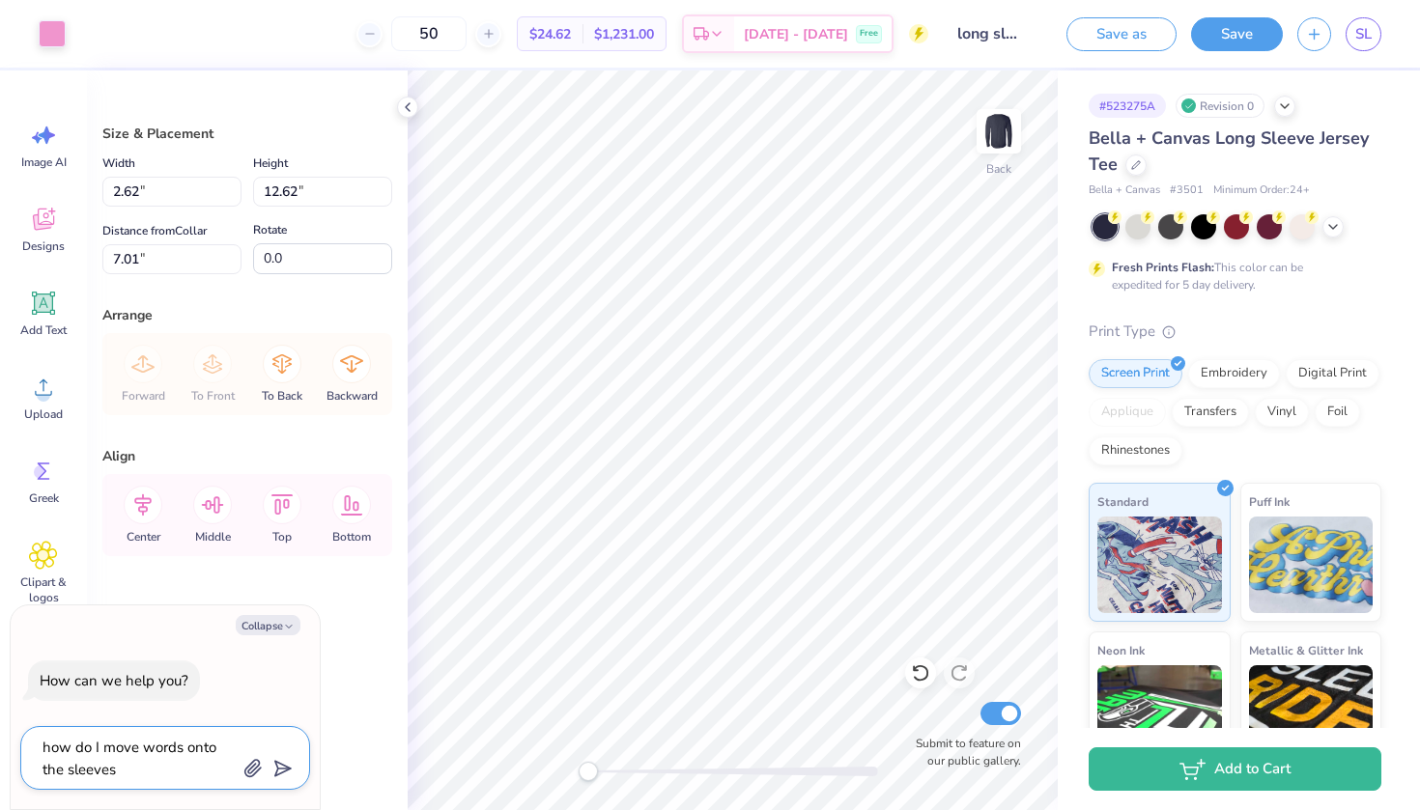
type textarea "x"
type textarea "how do I move words onto the sleeves"
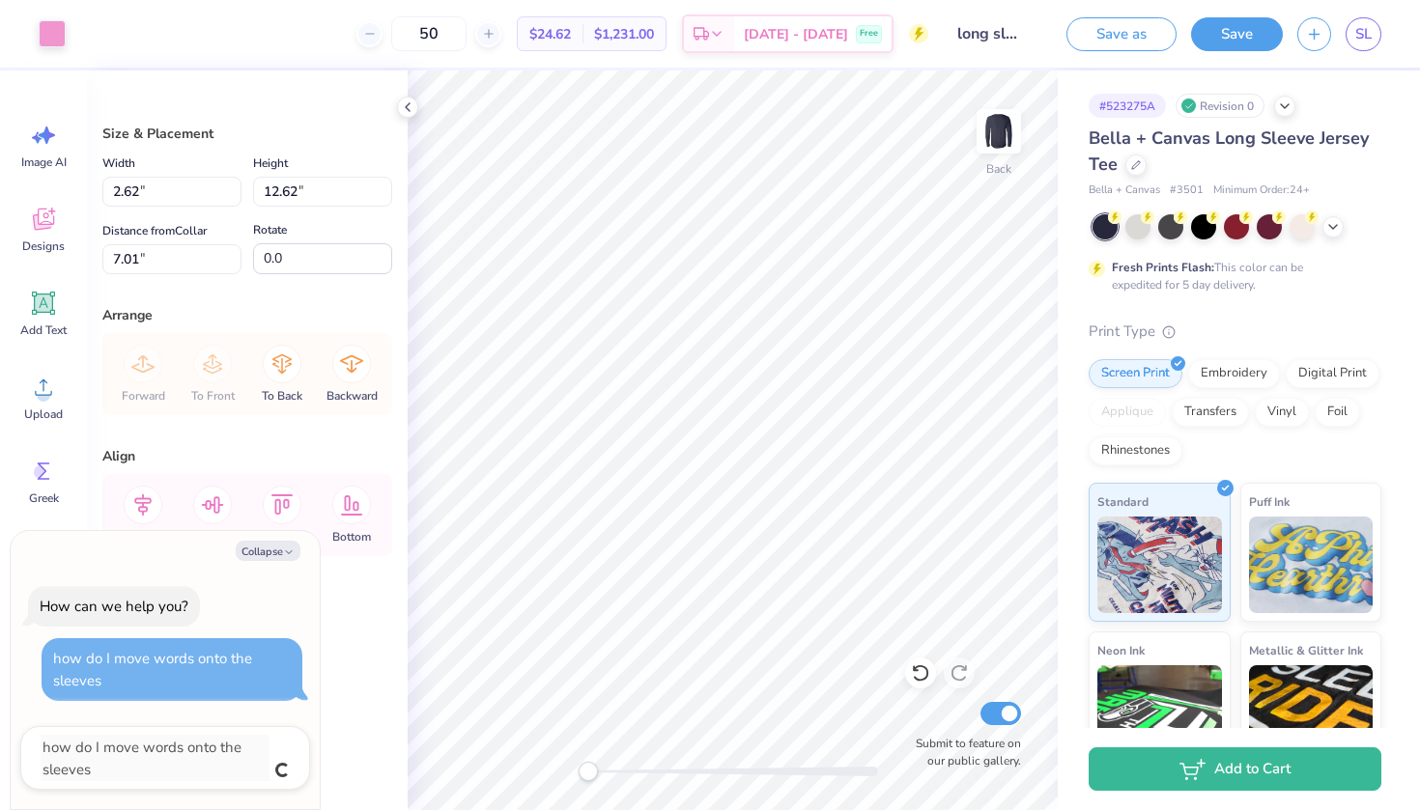
type textarea "x"
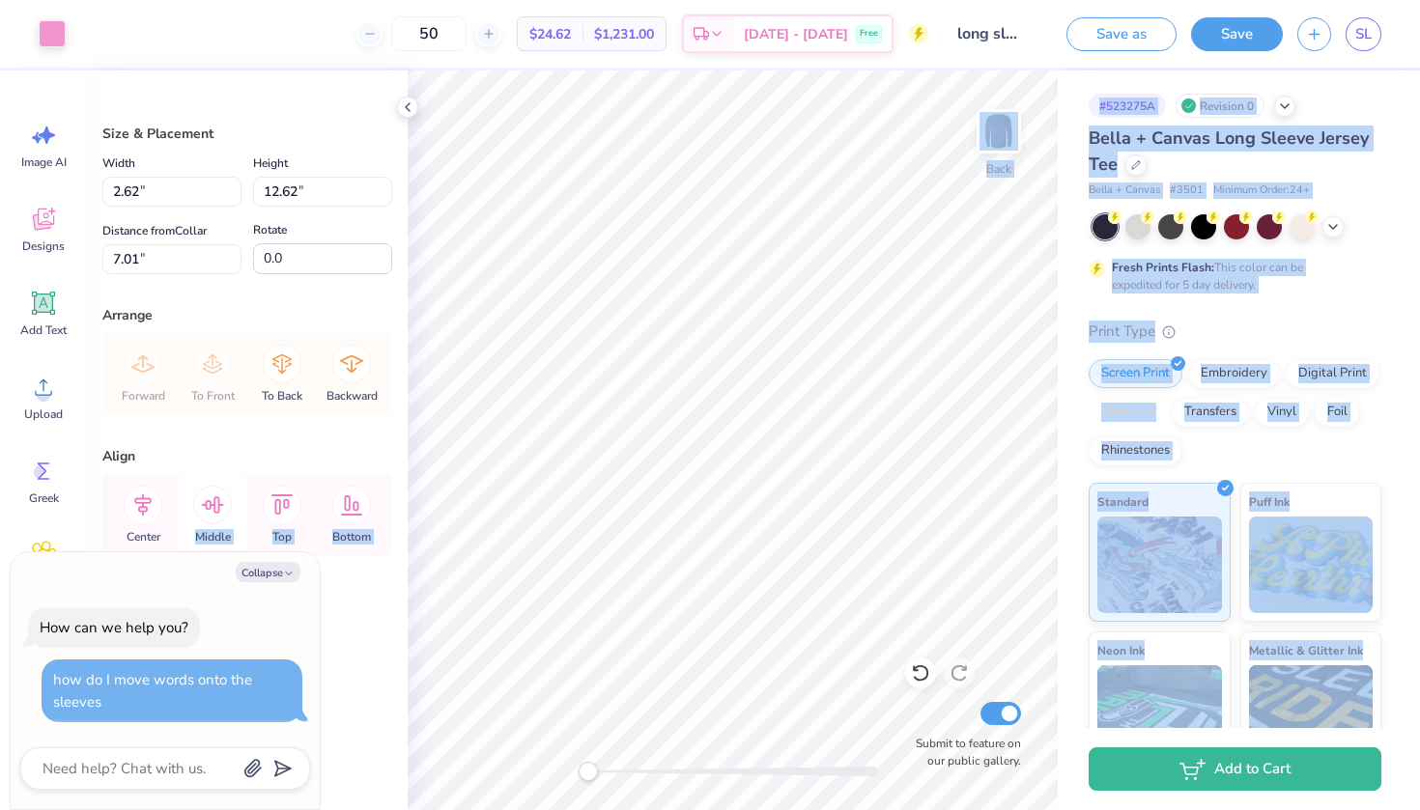
drag, startPoint x: 190, startPoint y: 555, endPoint x: 193, endPoint y: 488, distance: 67.7
click at [193, 489] on body "Art colors 50 $24.62 Per Item $1,231.00 Total Est. Delivery Oct 7 - 10 Free Des…" at bounding box center [710, 405] width 1420 height 810
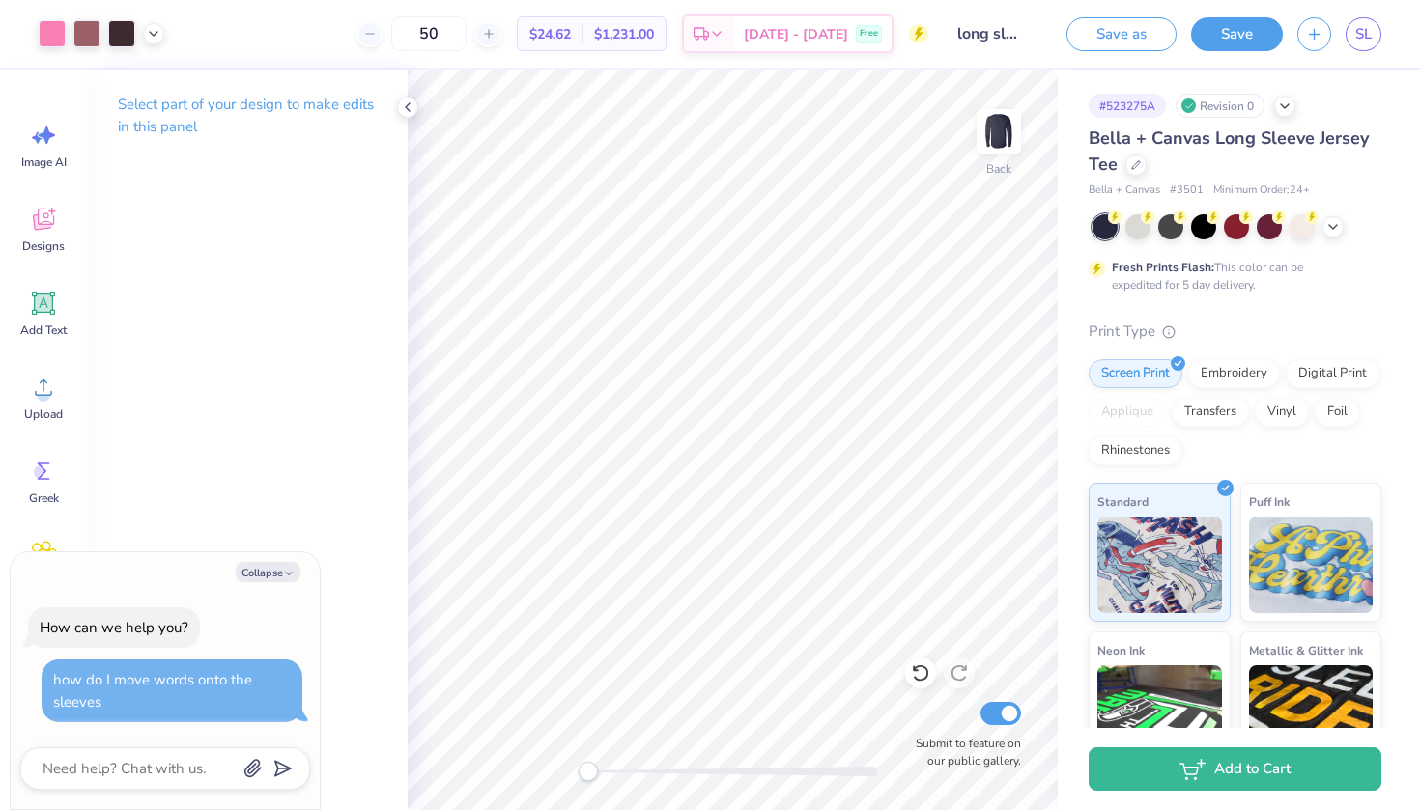
click at [241, 620] on div "How can we help you? how do I move words onto the sleeves" at bounding box center [165, 665] width 290 height 147
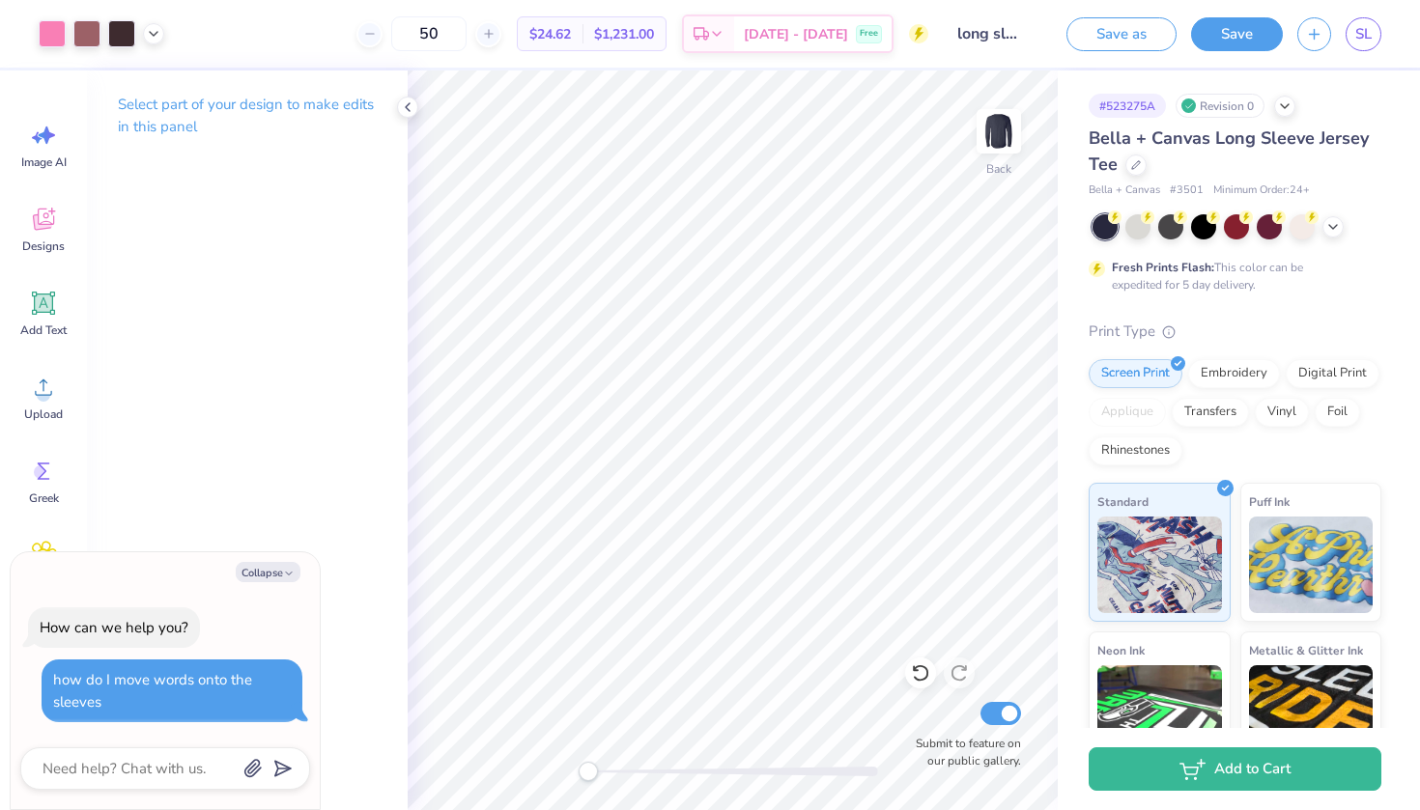
click at [241, 620] on div "How can we help you? how do I move words onto the sleeves" at bounding box center [165, 665] width 290 height 147
click at [241, 702] on div "how do I move words onto the sleeves" at bounding box center [172, 690] width 238 height 43
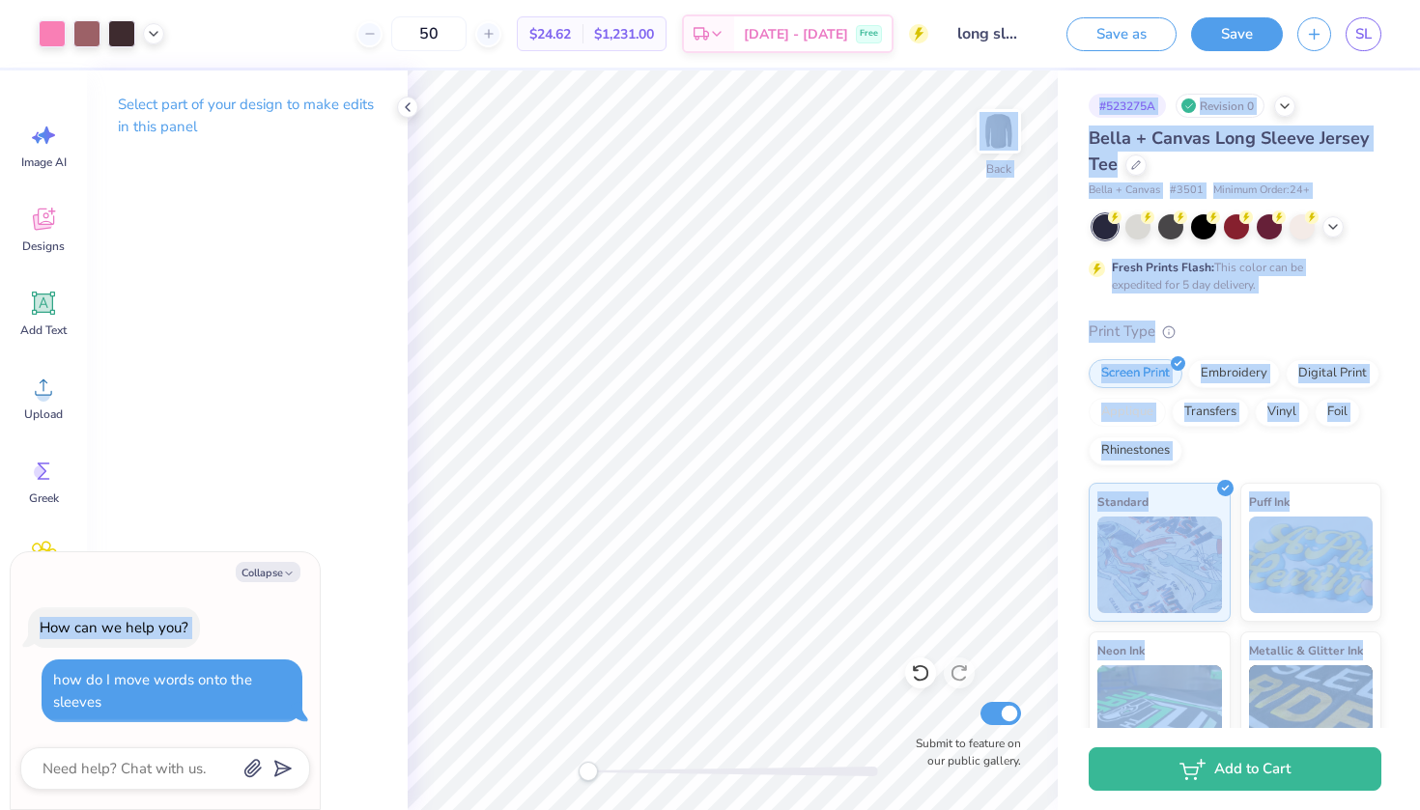
drag, startPoint x: 319, startPoint y: 647, endPoint x: 371, endPoint y: 644, distance: 52.2
click at [375, 644] on body "Art colors 50 $24.62 Per Item $1,231.00 Total Est. Delivery Oct 7 - 10 Free Des…" at bounding box center [710, 405] width 1420 height 810
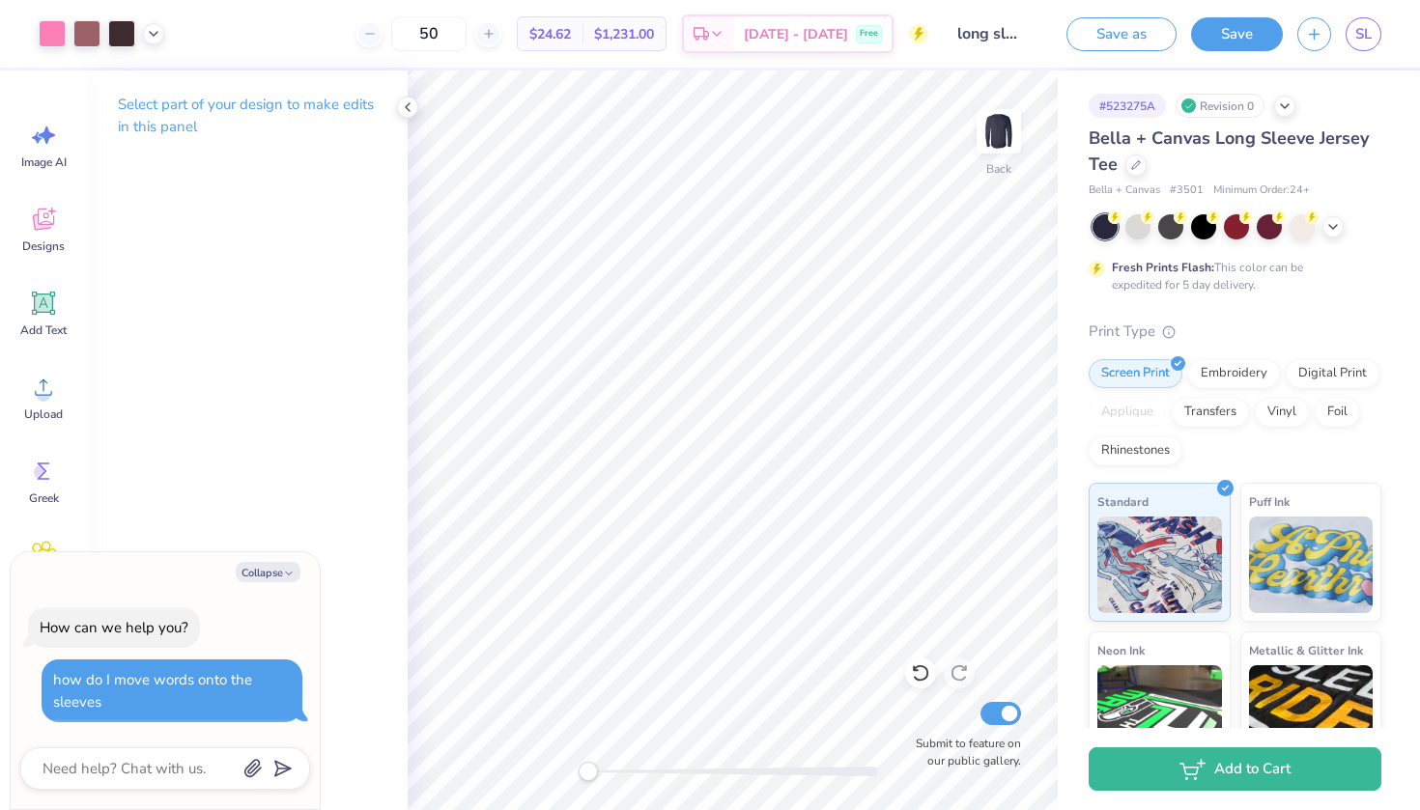
click at [371, 599] on div "Select part of your design to make edits in this panel" at bounding box center [247, 441] width 321 height 740
click at [260, 568] on button "Collapse" at bounding box center [268, 572] width 65 height 20
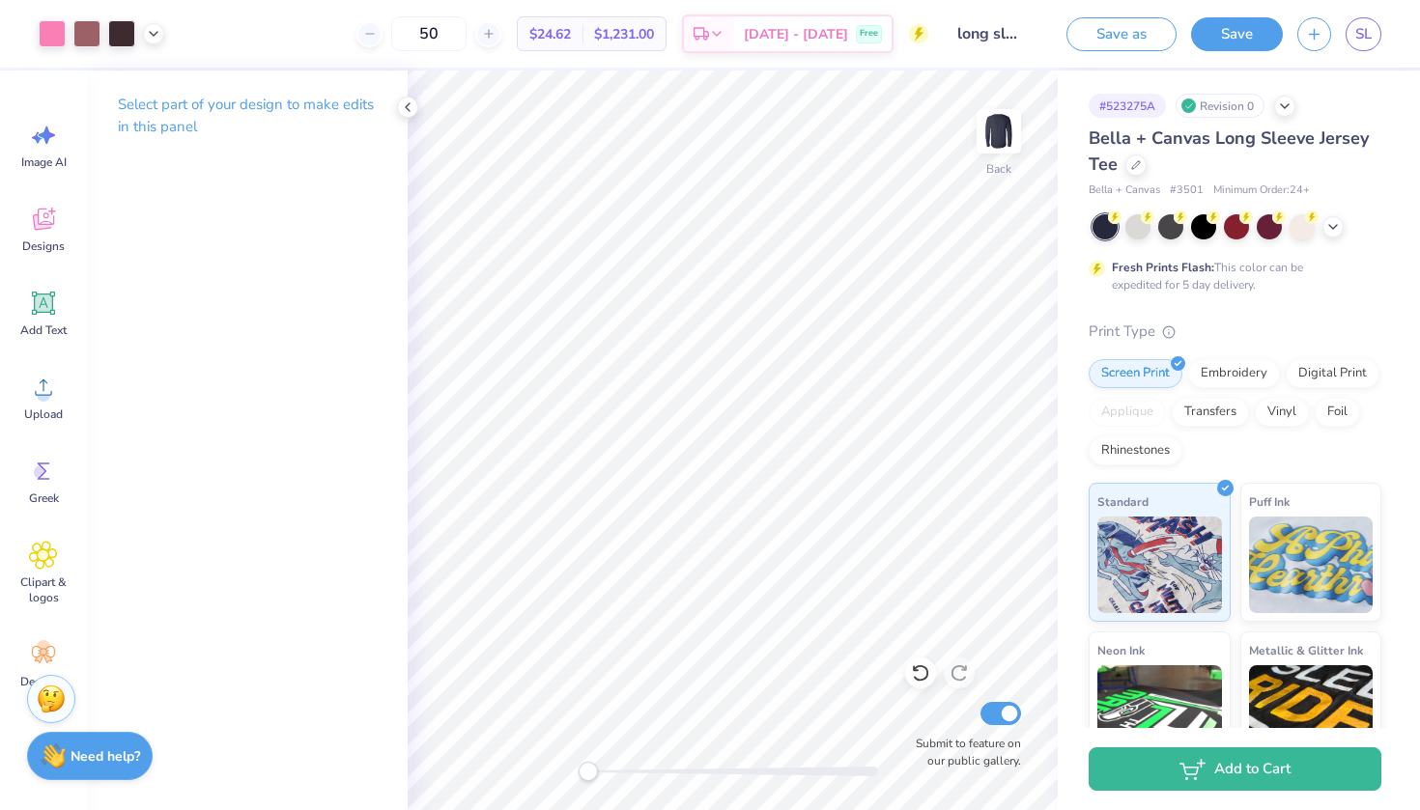
click at [122, 755] on strong "Need help?" at bounding box center [106, 757] width 70 height 18
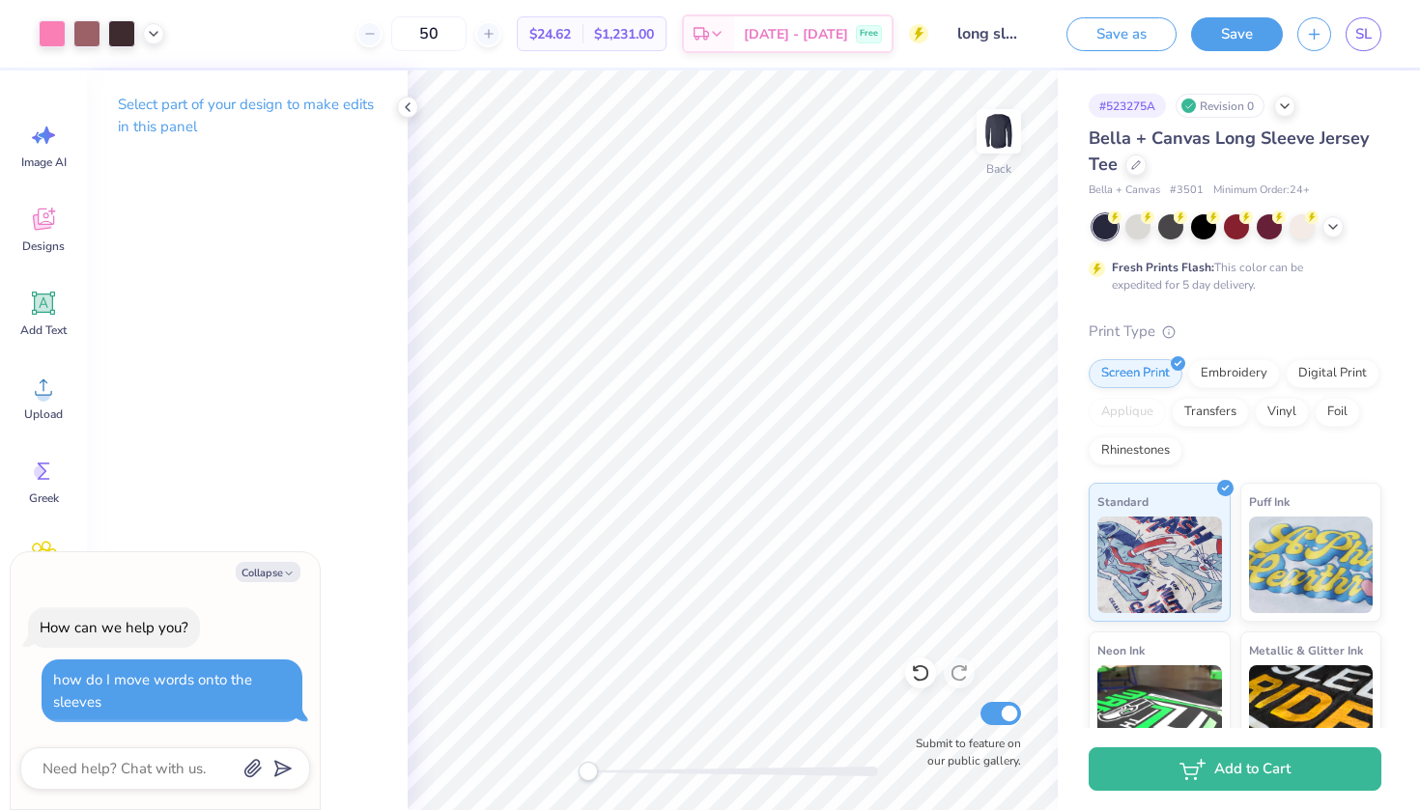
click at [241, 774] on div at bounding box center [165, 769] width 290 height 42
click at [250, 769] on icon "button" at bounding box center [252, 768] width 19 height 19
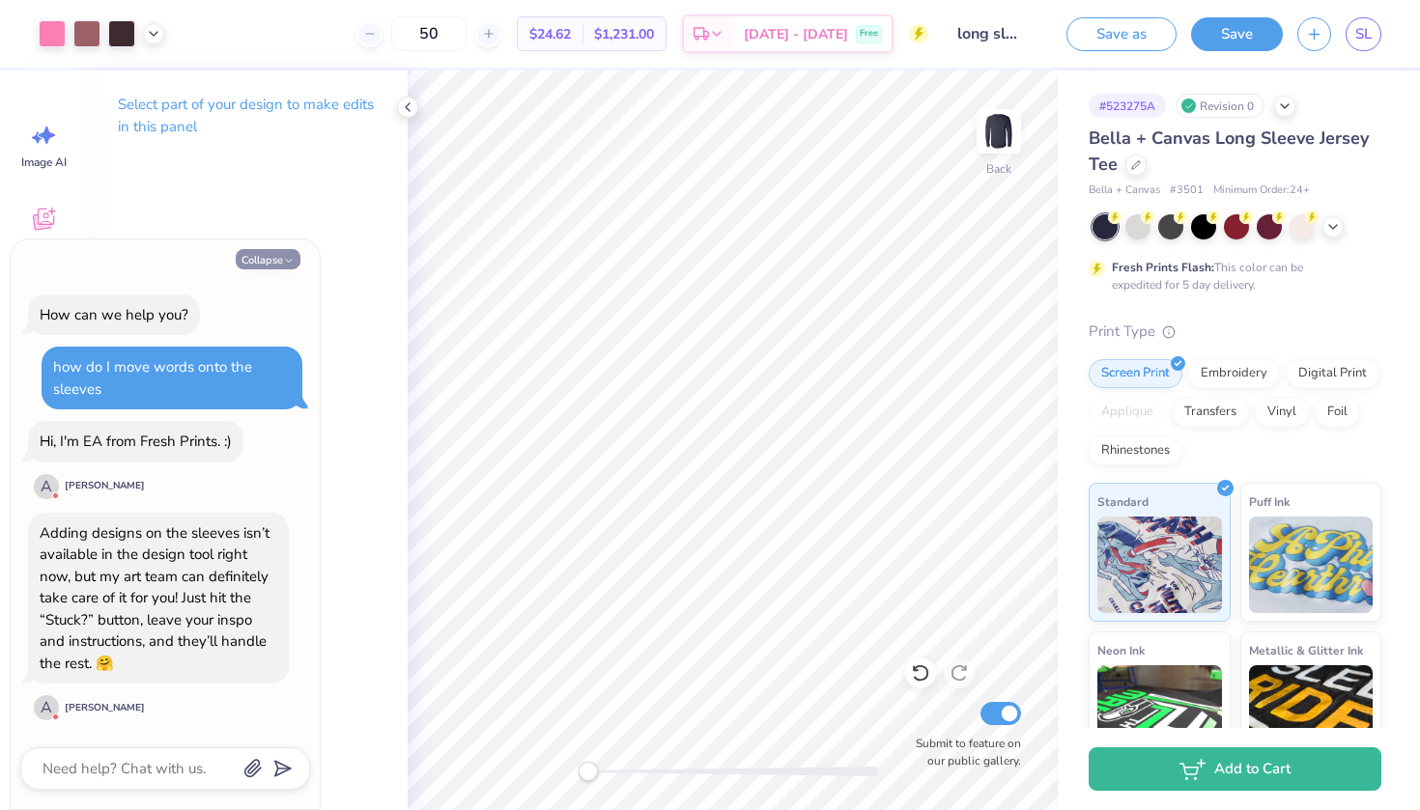
click at [274, 262] on button "Collapse" at bounding box center [268, 259] width 65 height 20
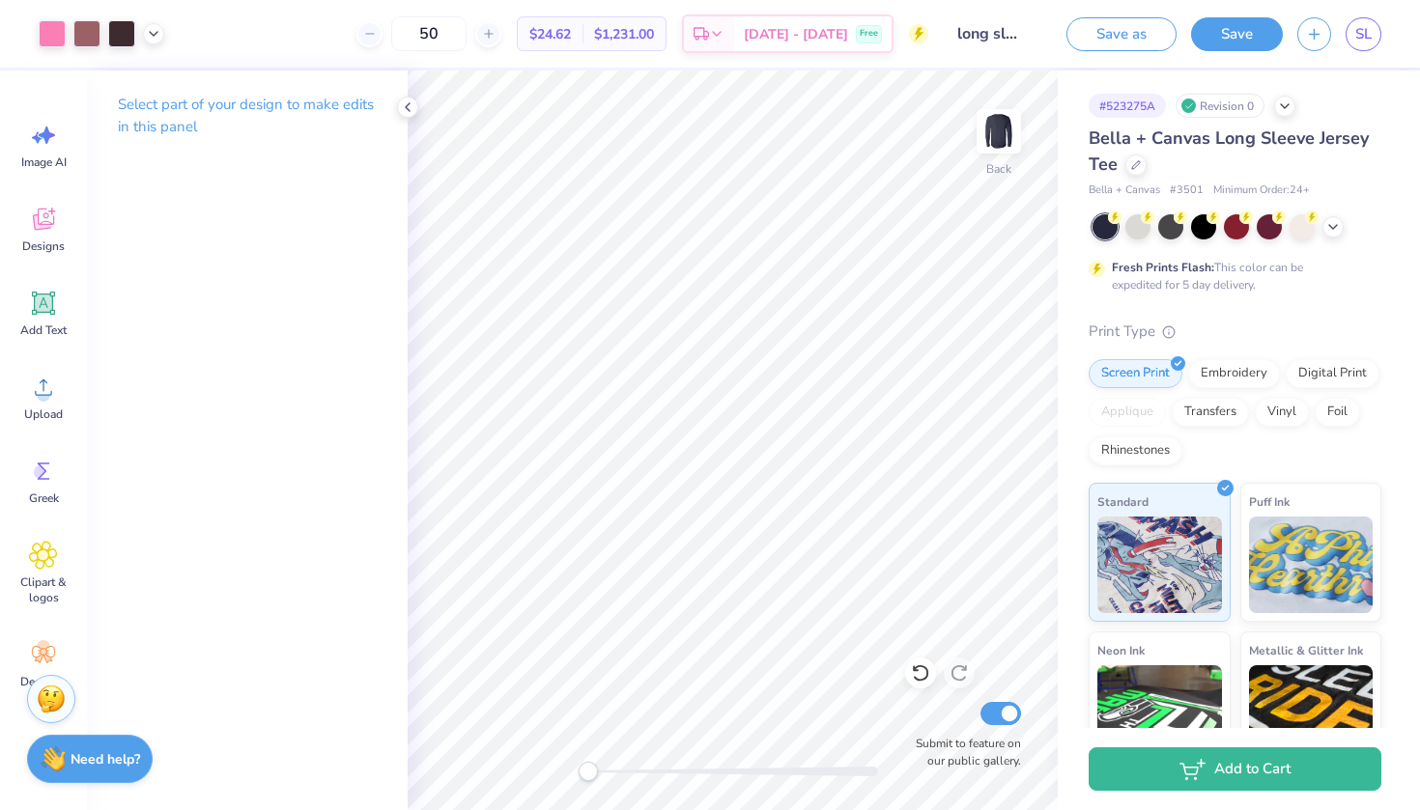
type textarea "x"
click at [1209, 37] on button "Save" at bounding box center [1237, 31] width 92 height 34
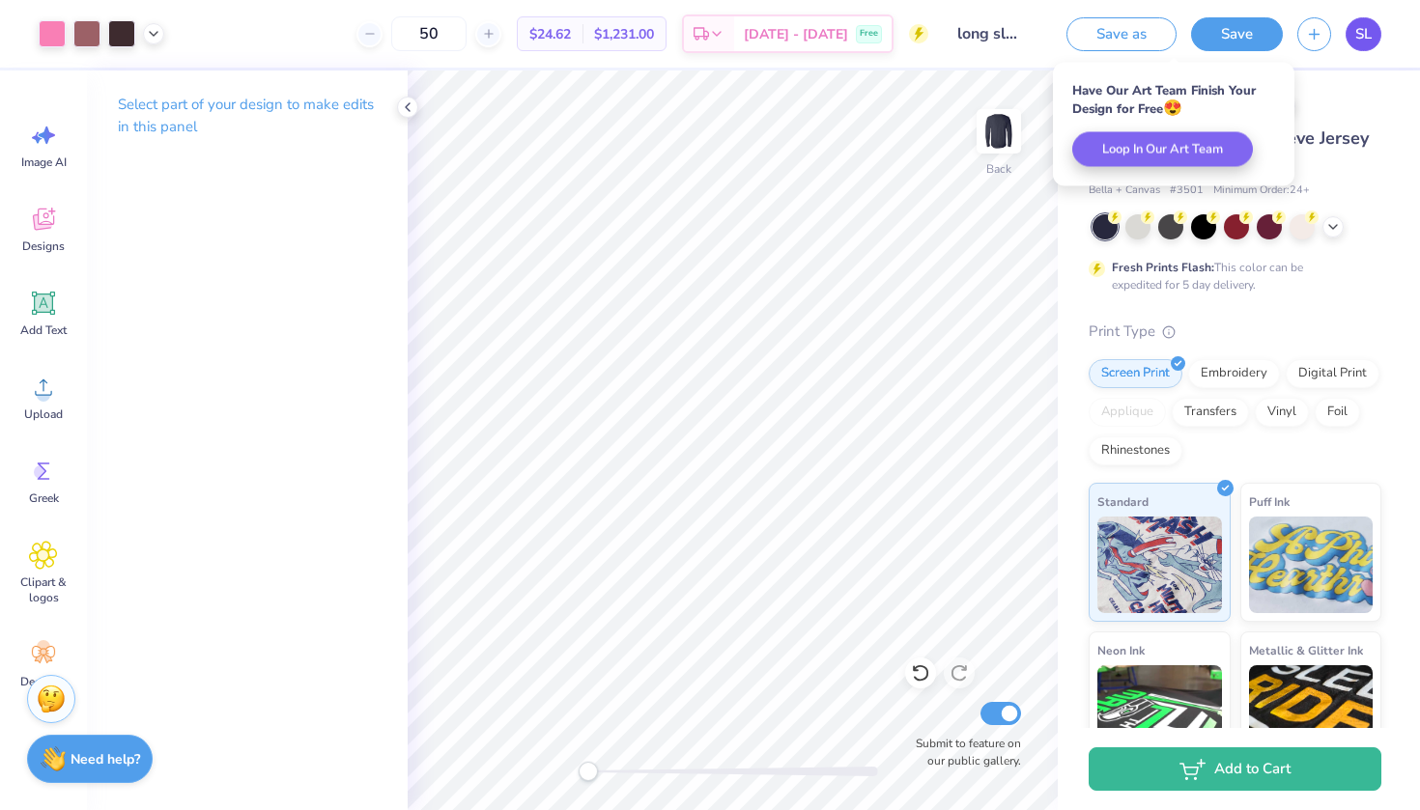
click at [1362, 43] on span "SL" at bounding box center [1363, 34] width 16 height 22
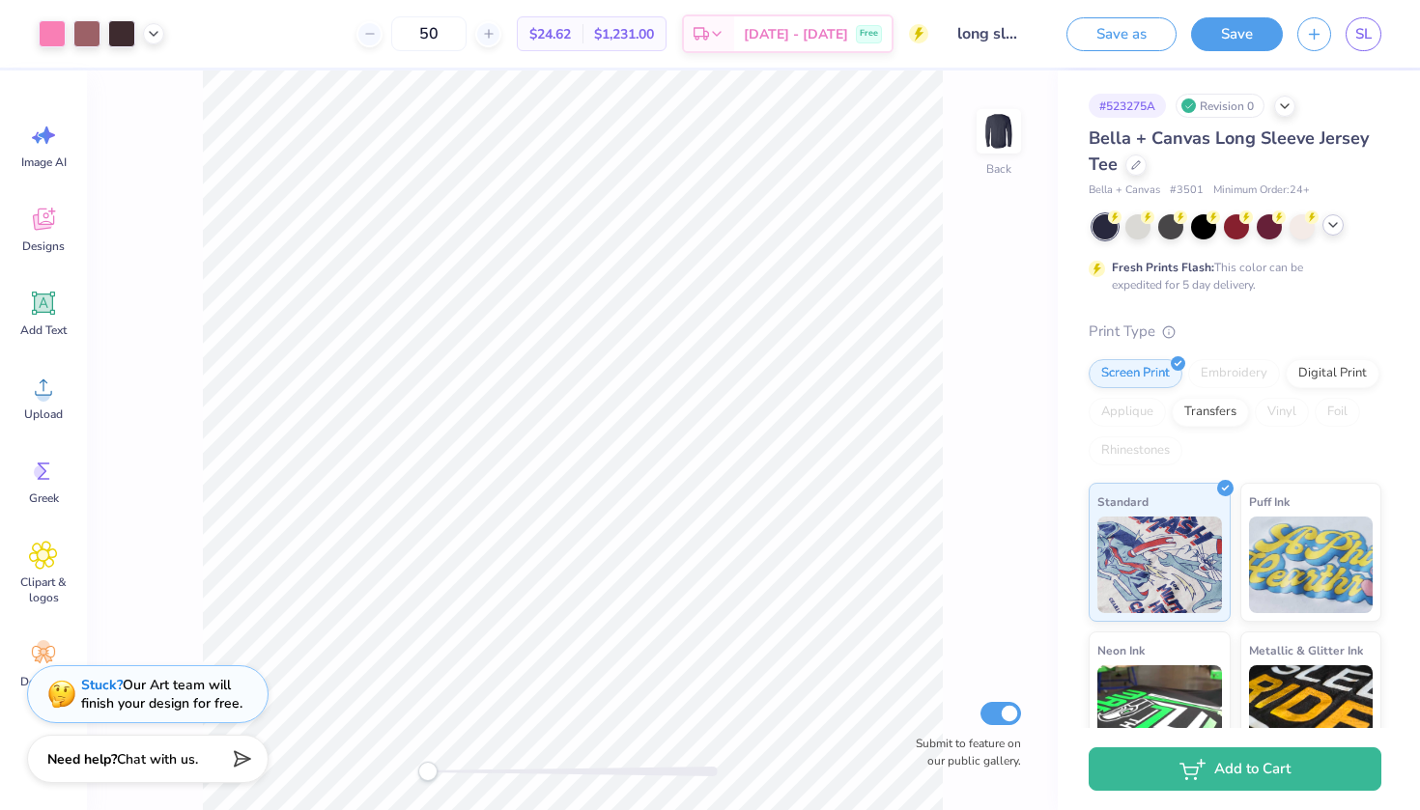
click at [1333, 223] on icon at bounding box center [1332, 224] width 15 height 15
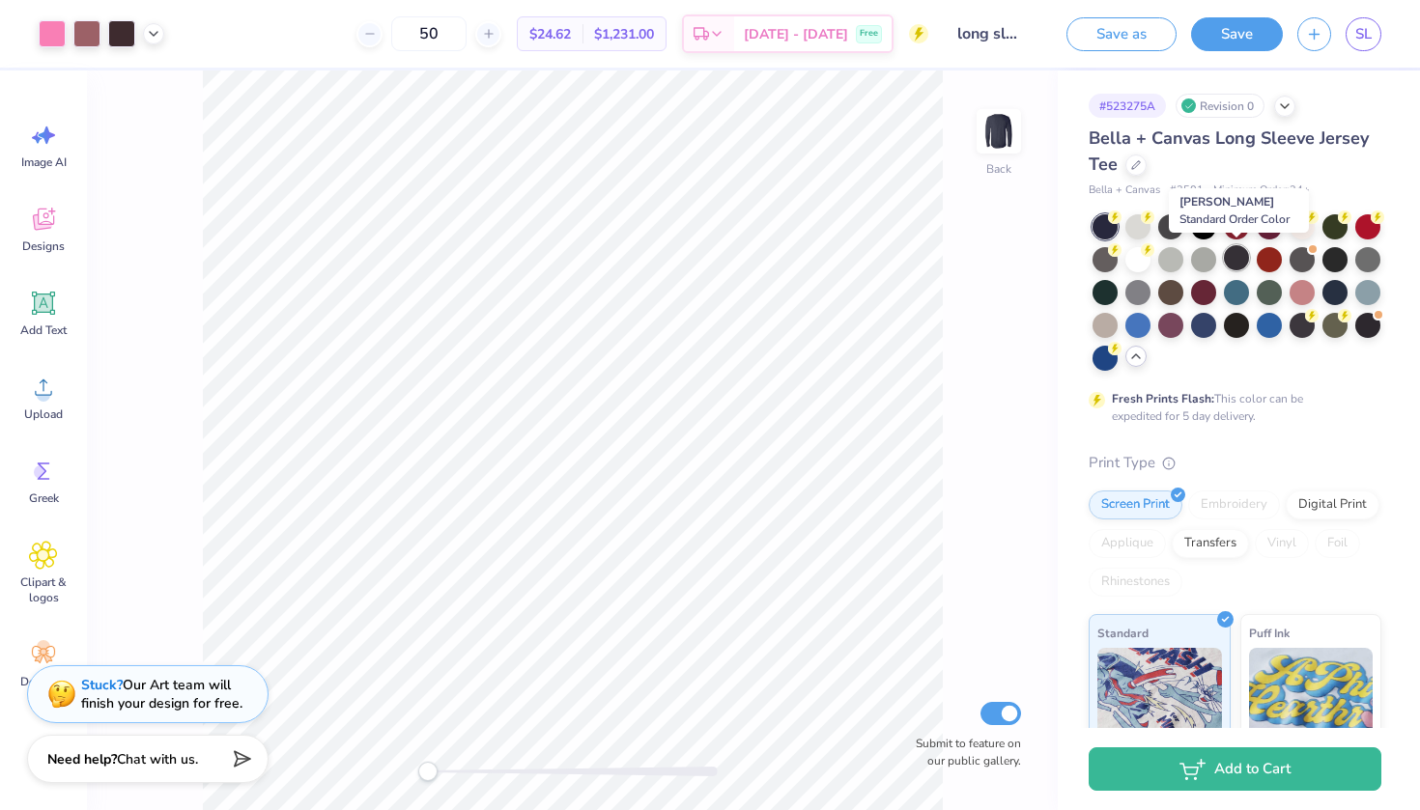
click at [1239, 261] on div at bounding box center [1236, 257] width 25 height 25
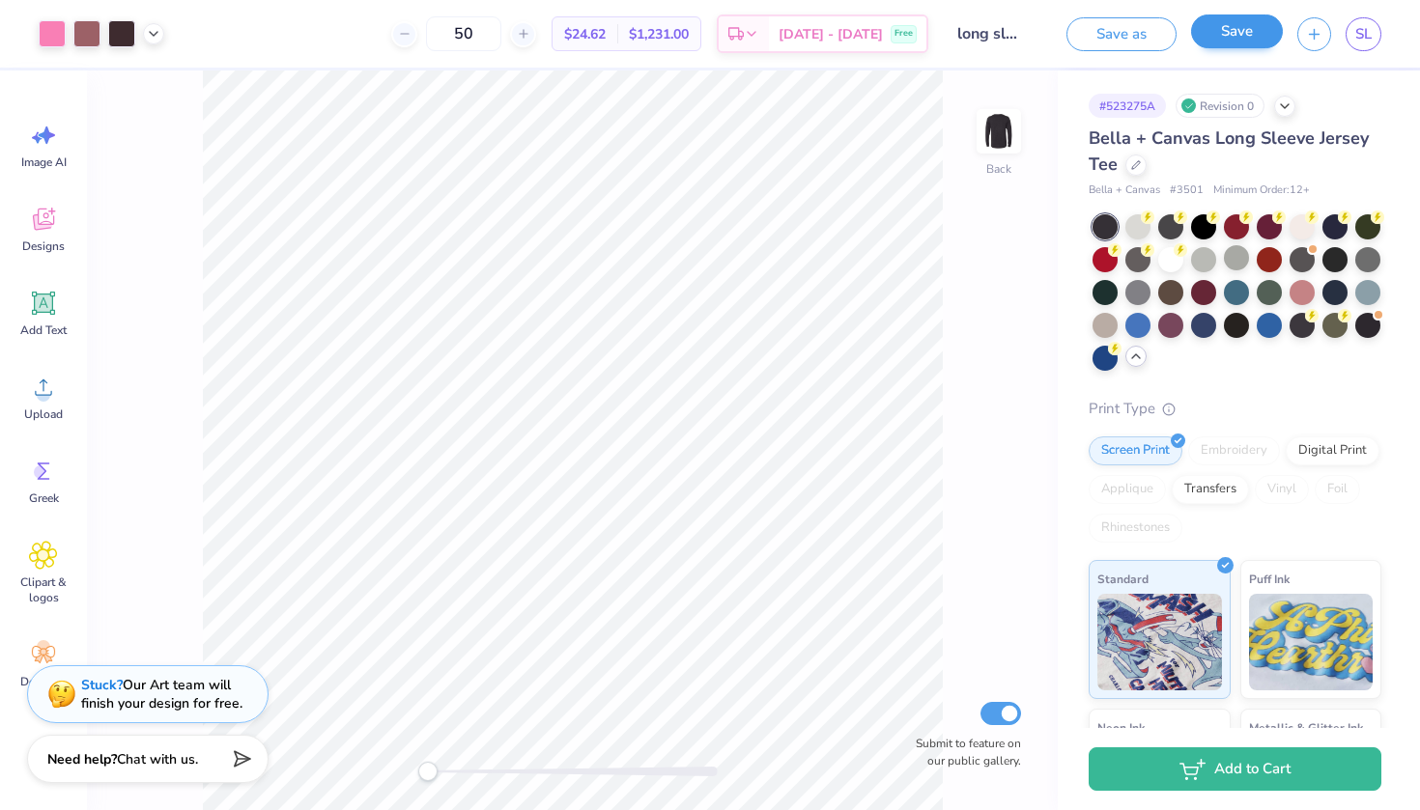
click at [1232, 35] on button "Save" at bounding box center [1237, 31] width 92 height 34
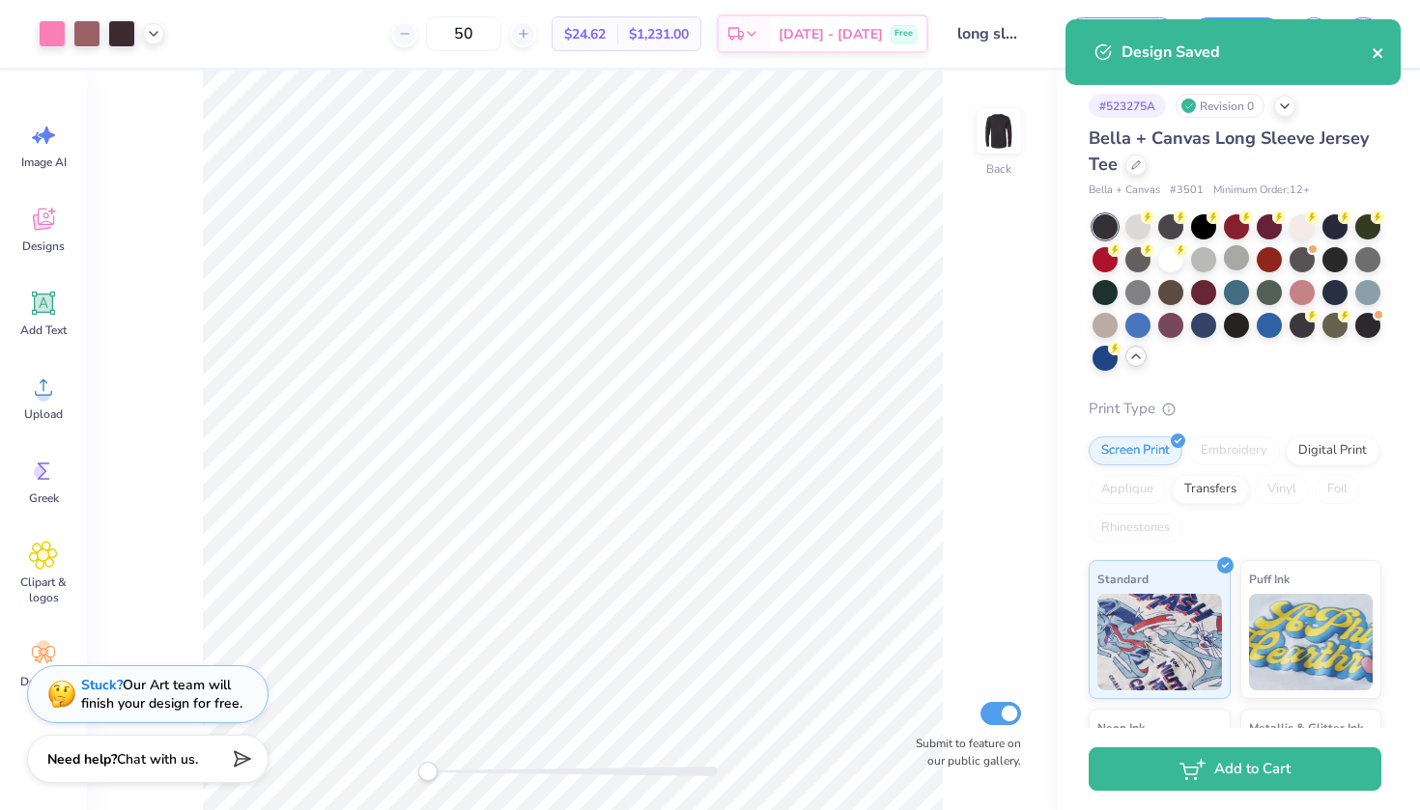
click at [1384, 53] on icon "close" at bounding box center [1379, 52] width 14 height 15
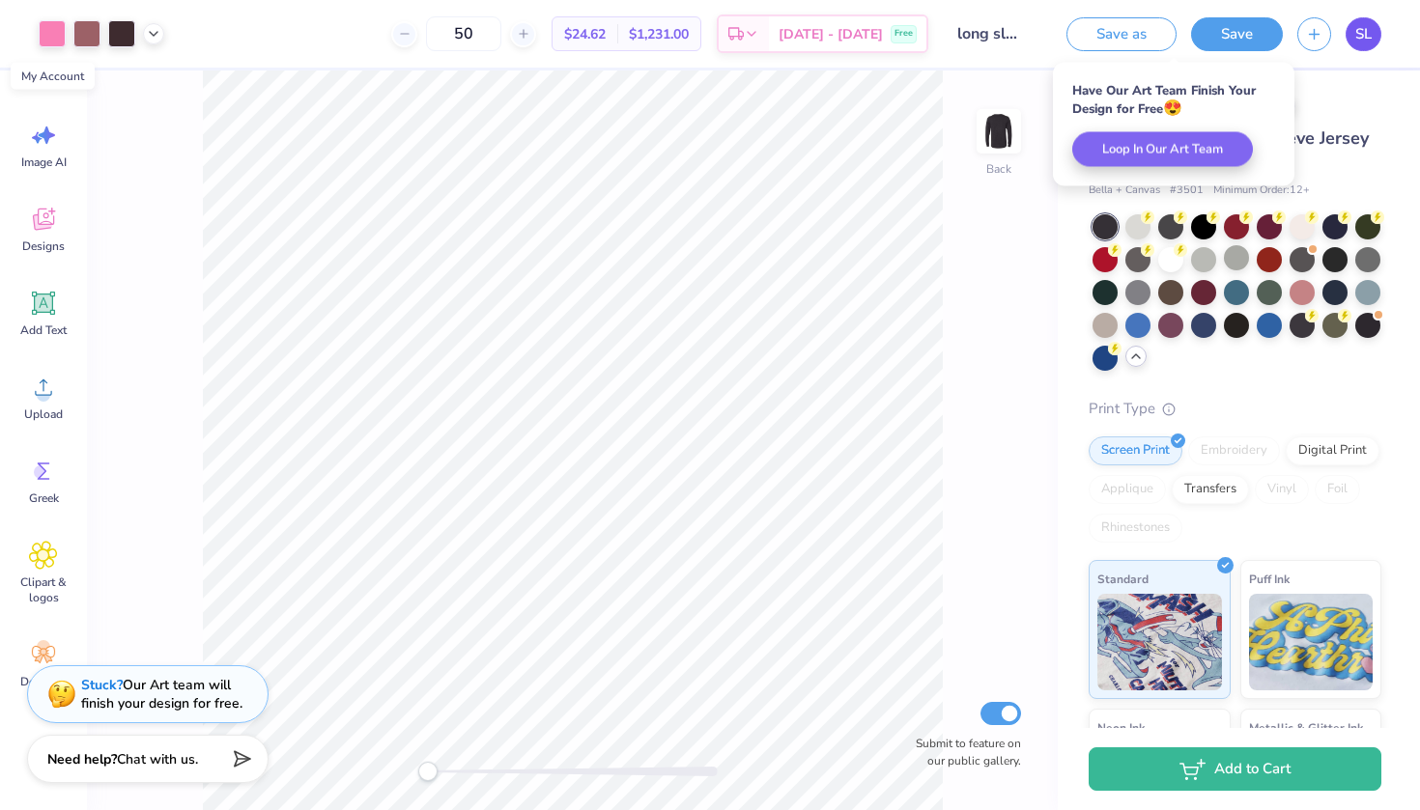
click at [1368, 43] on span "SL" at bounding box center [1363, 34] width 16 height 22
